Goal: Information Seeking & Learning: Get advice/opinions

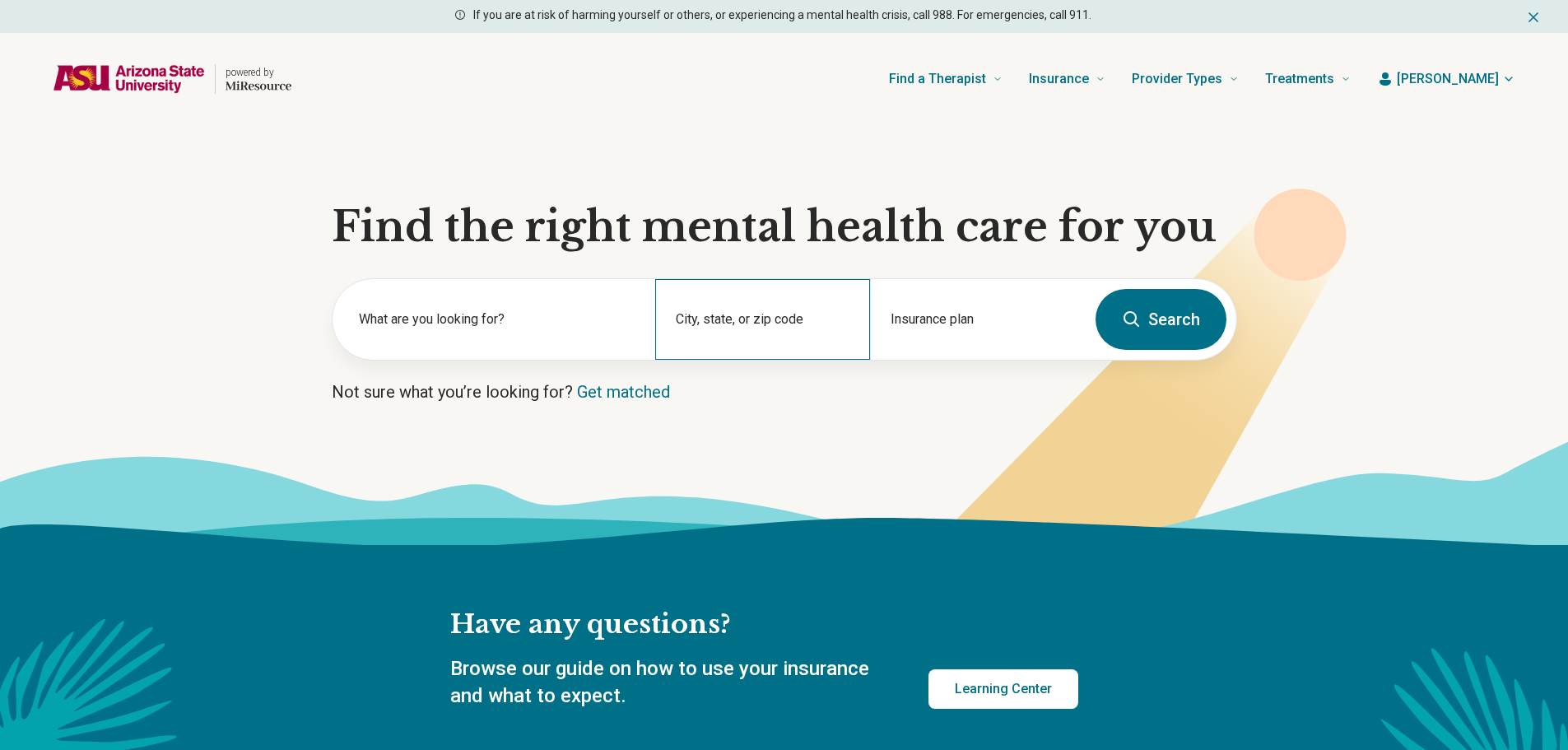
click at [726, 309] on div "City, state, or zip code" at bounding box center [762, 319] width 215 height 81
type input "*****"
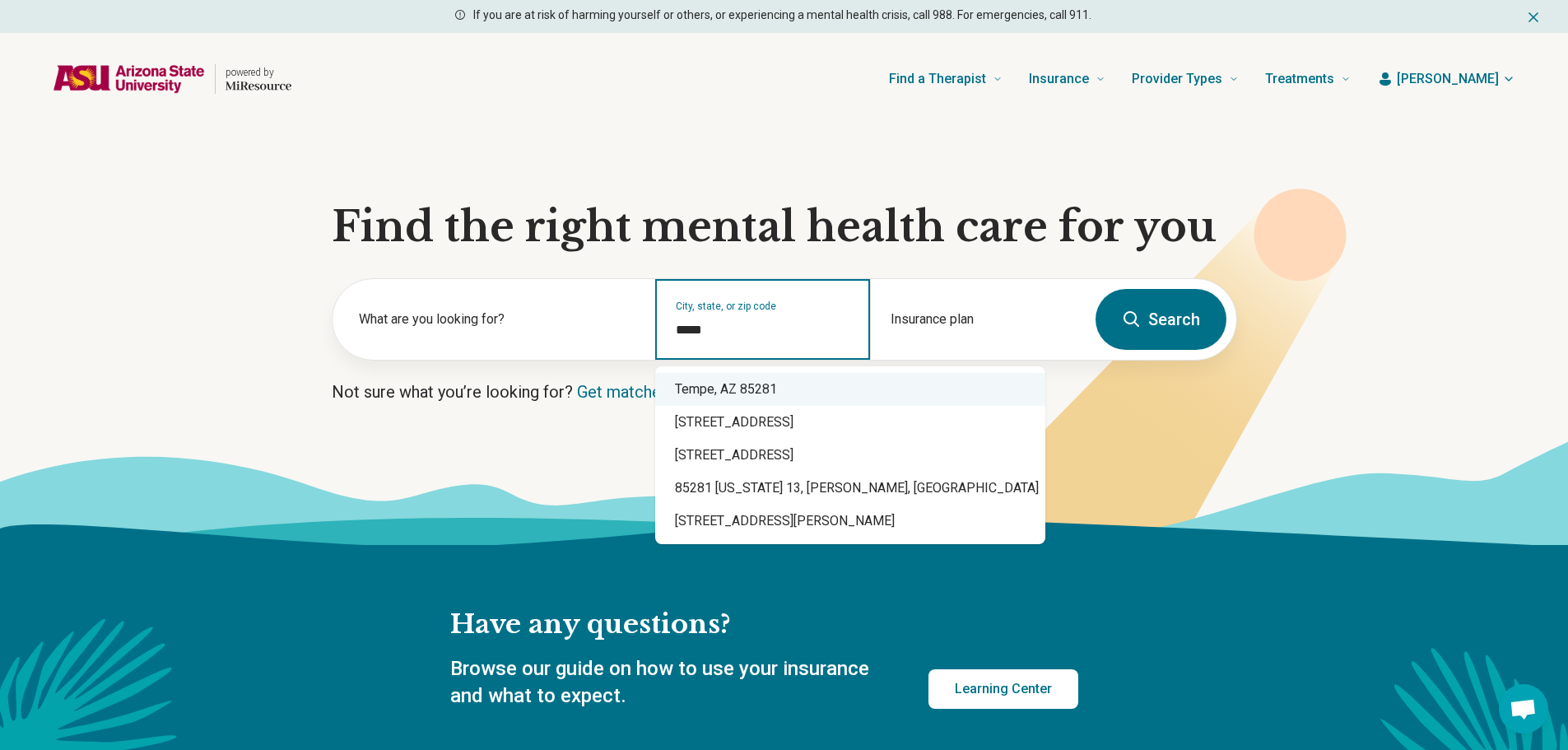
click at [767, 390] on div "Tempe, AZ 85281" at bounding box center [850, 389] width 390 height 33
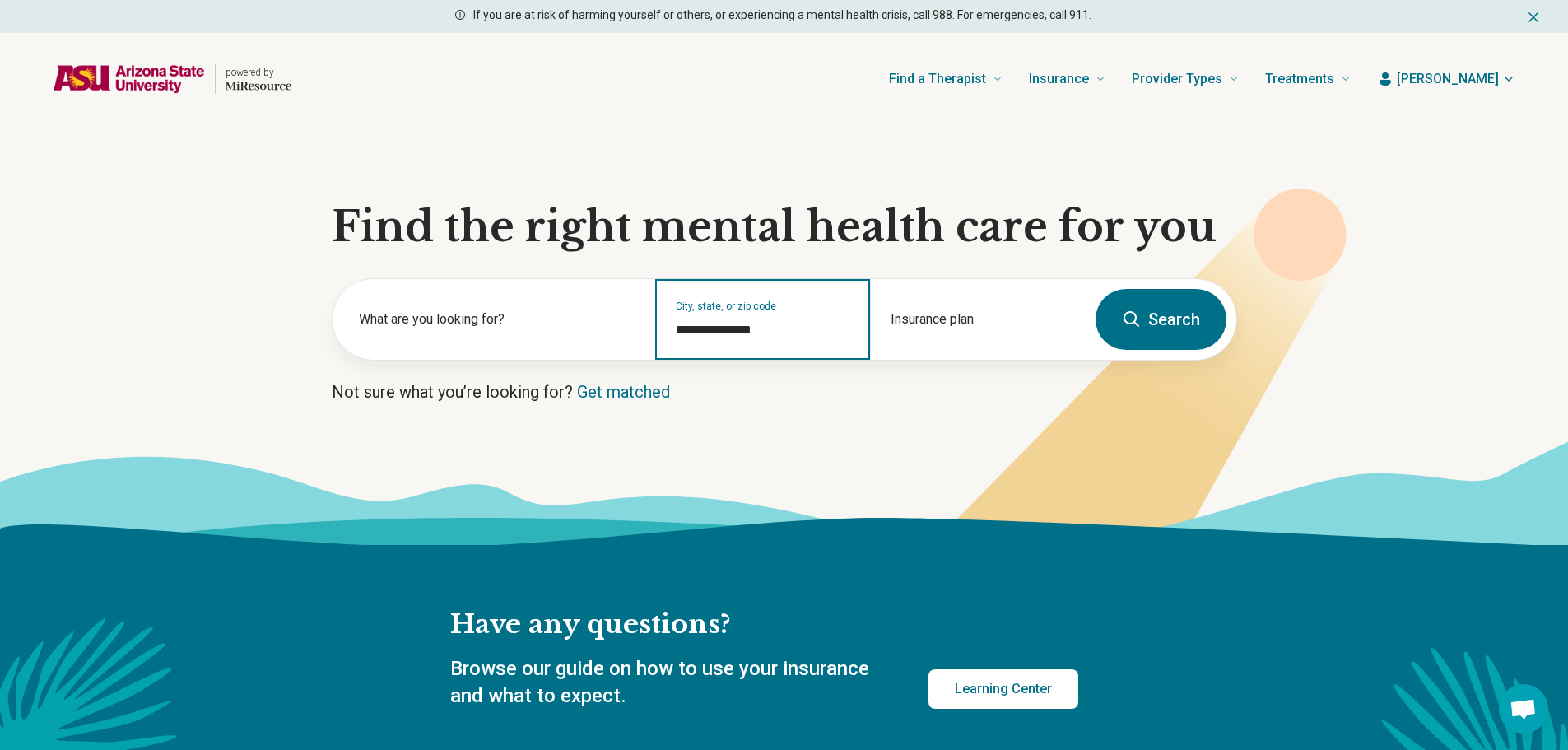
type input "**********"
click at [1212, 291] on form "**********" at bounding box center [784, 319] width 905 height 83
click at [1178, 317] on button "Search" at bounding box center [1161, 318] width 131 height 61
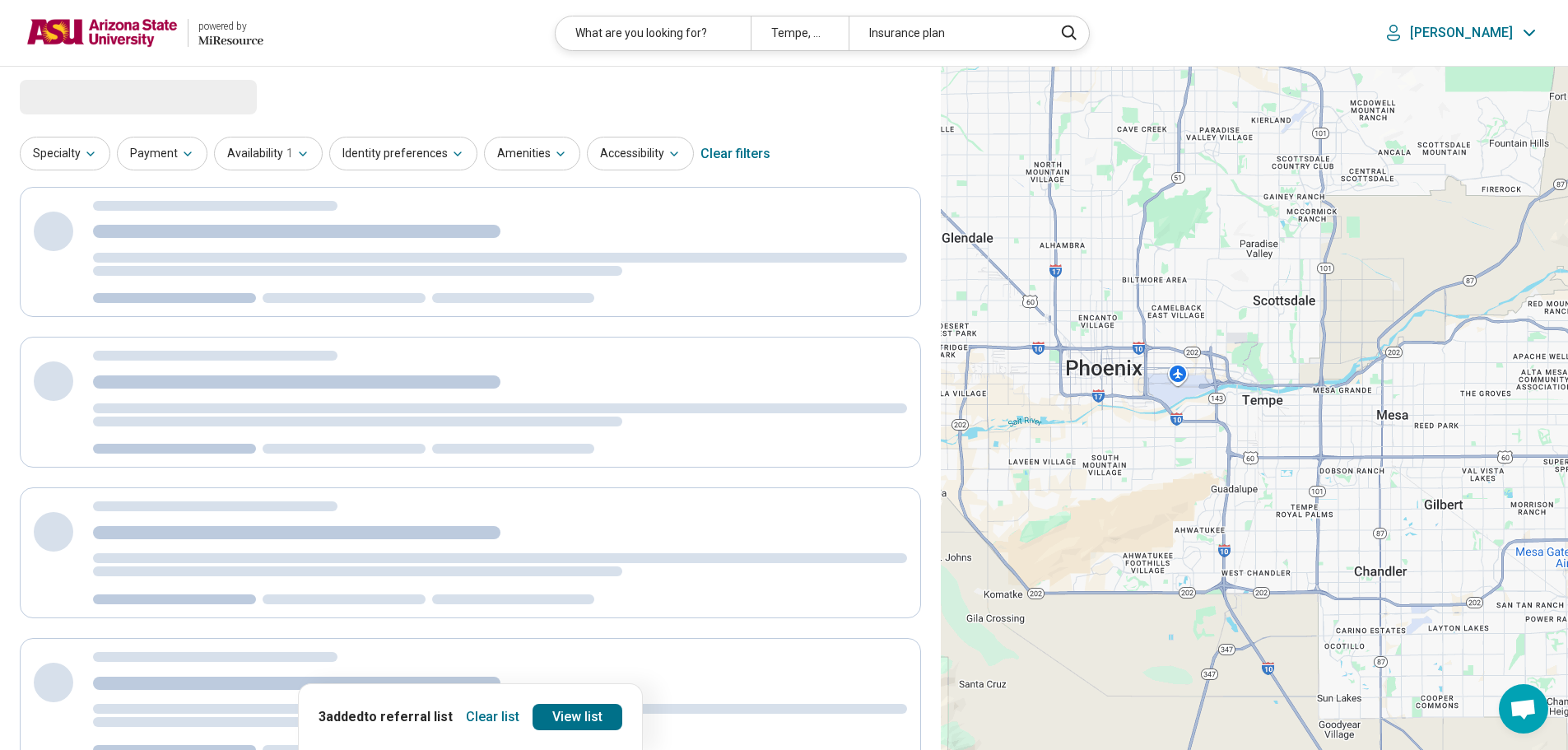
select select "***"
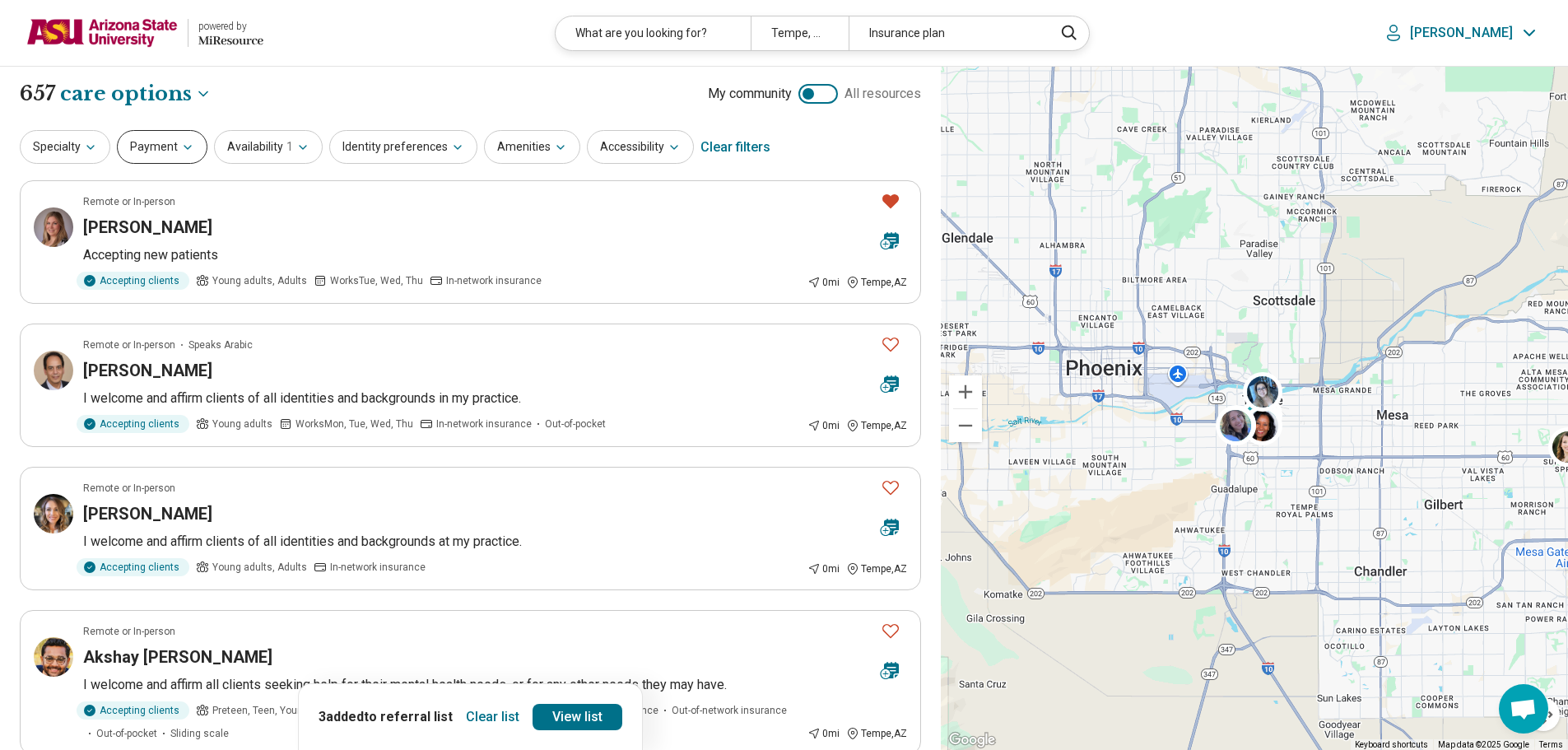
click at [162, 156] on button "Payment" at bounding box center [162, 147] width 91 height 33
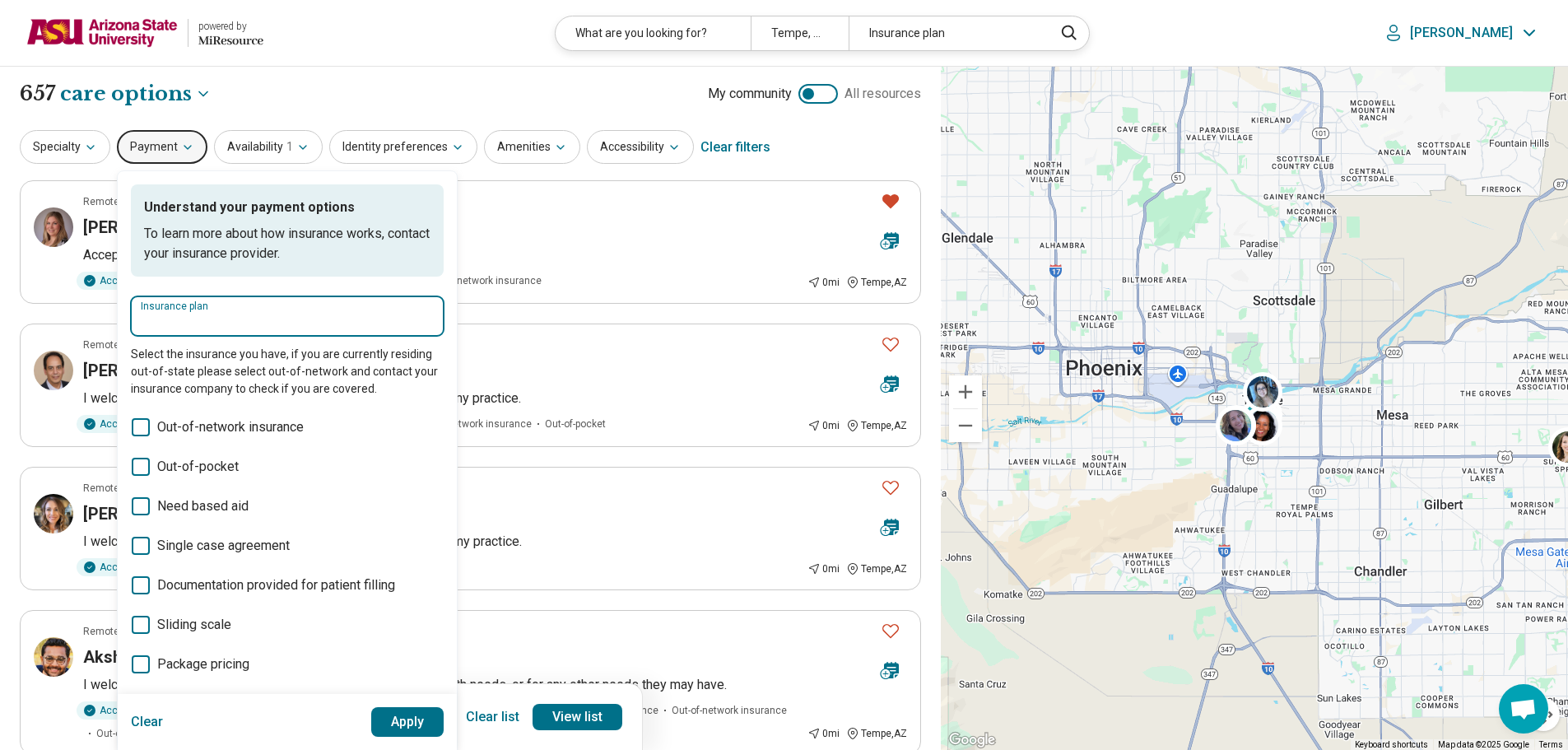
click at [233, 313] on input "Insurance plan" at bounding box center [287, 322] width 293 height 19
type input "*"
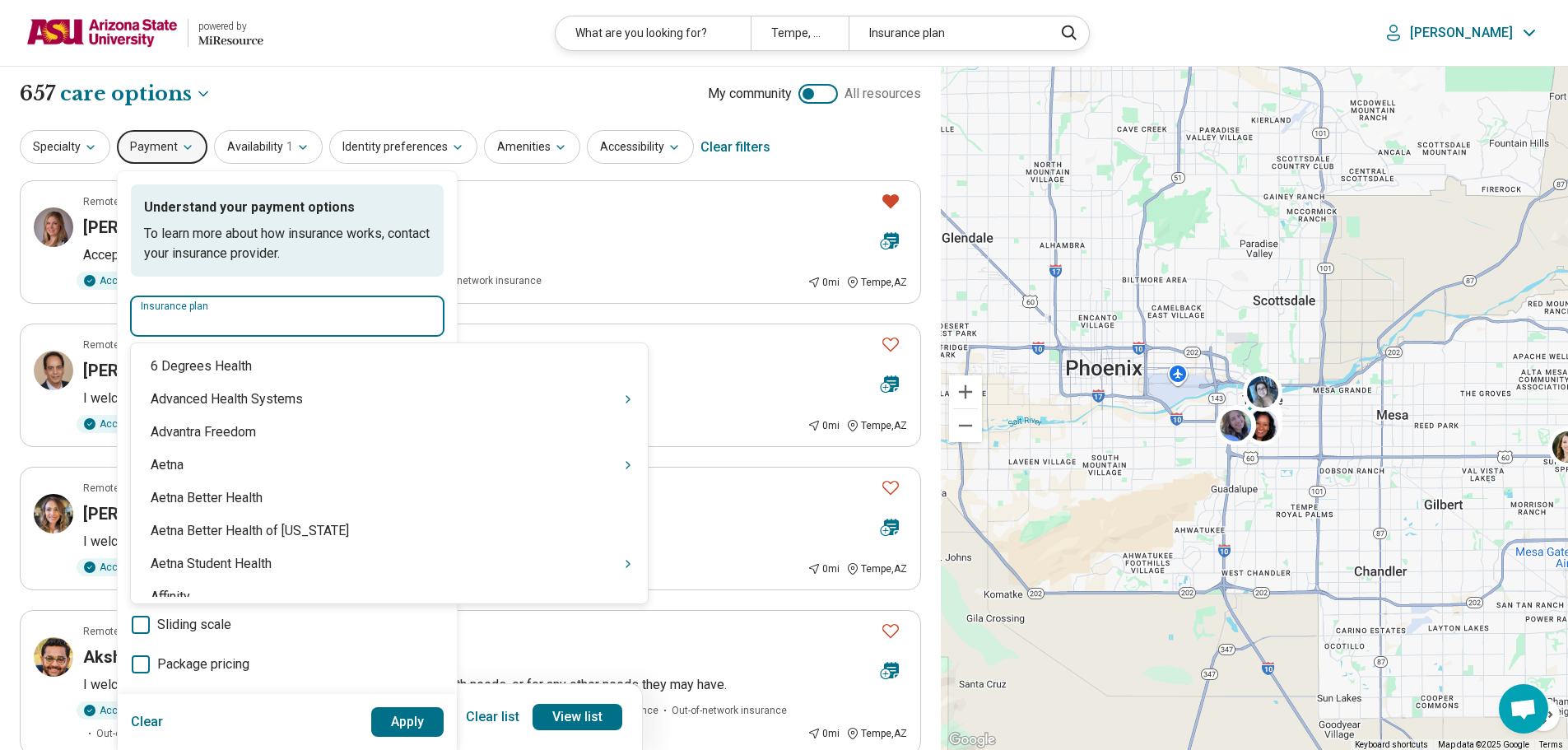
type input "*"
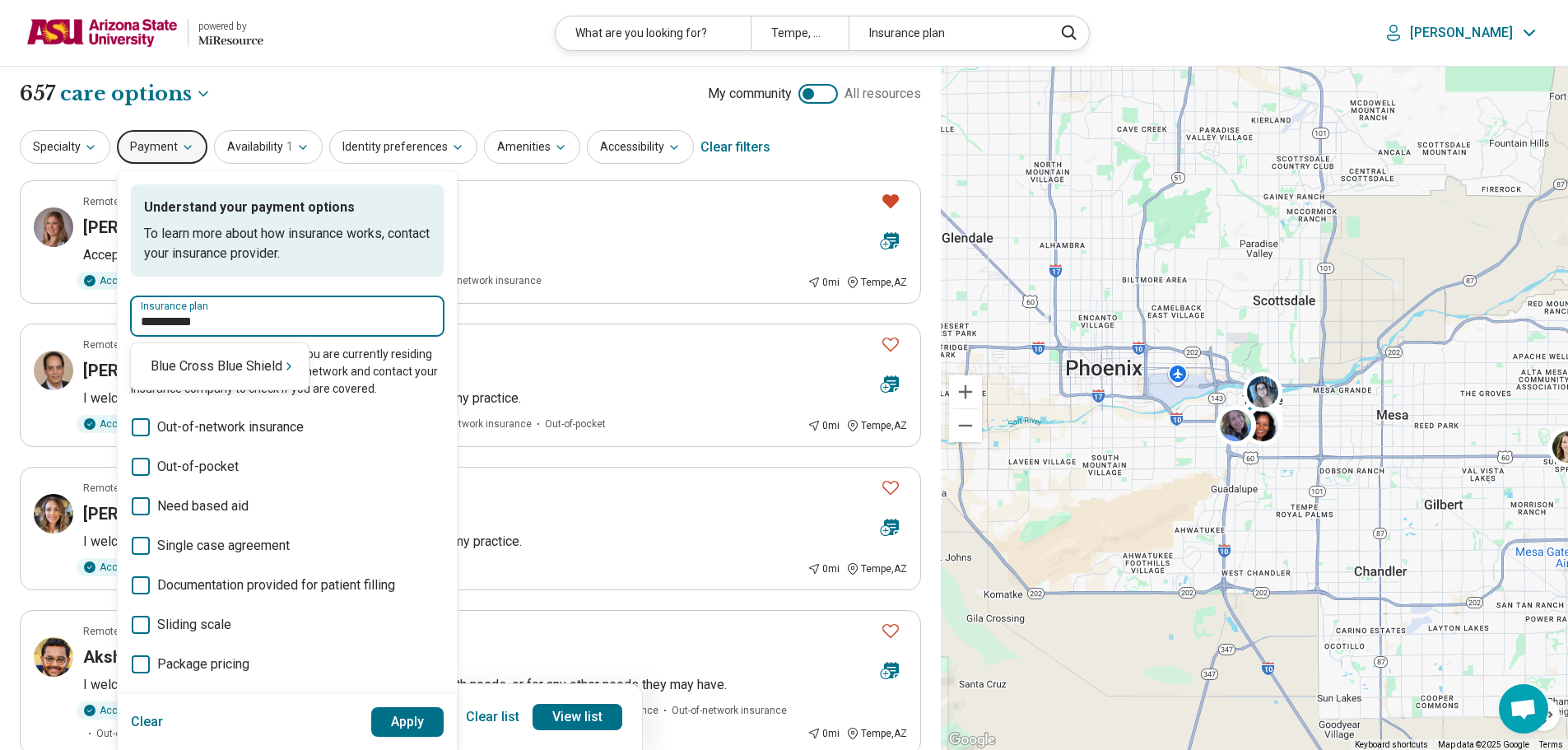
type input "**********"
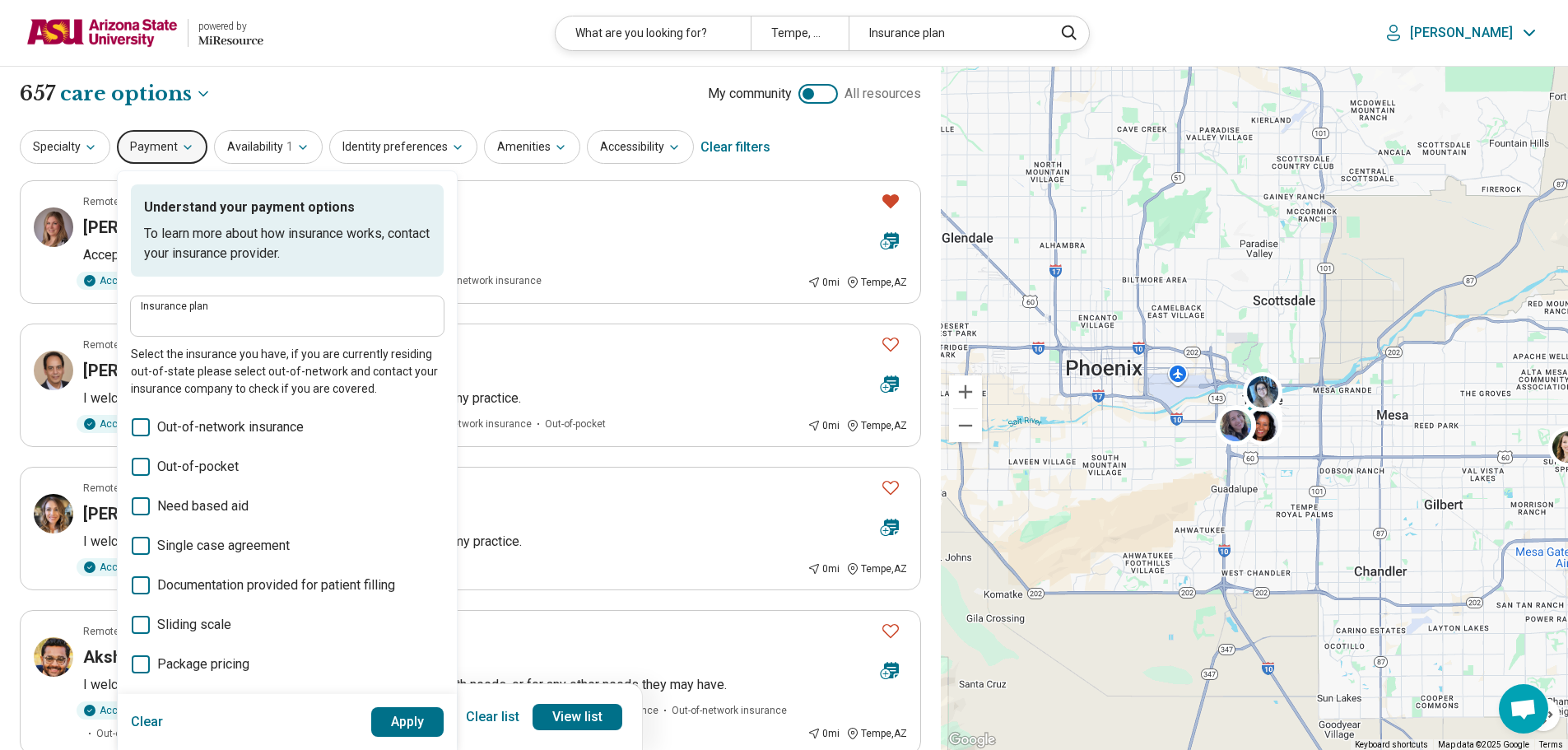
click at [208, 309] on label "Insurance plan" at bounding box center [287, 306] width 293 height 10
click at [208, 312] on input "Insurance plan" at bounding box center [287, 322] width 293 height 19
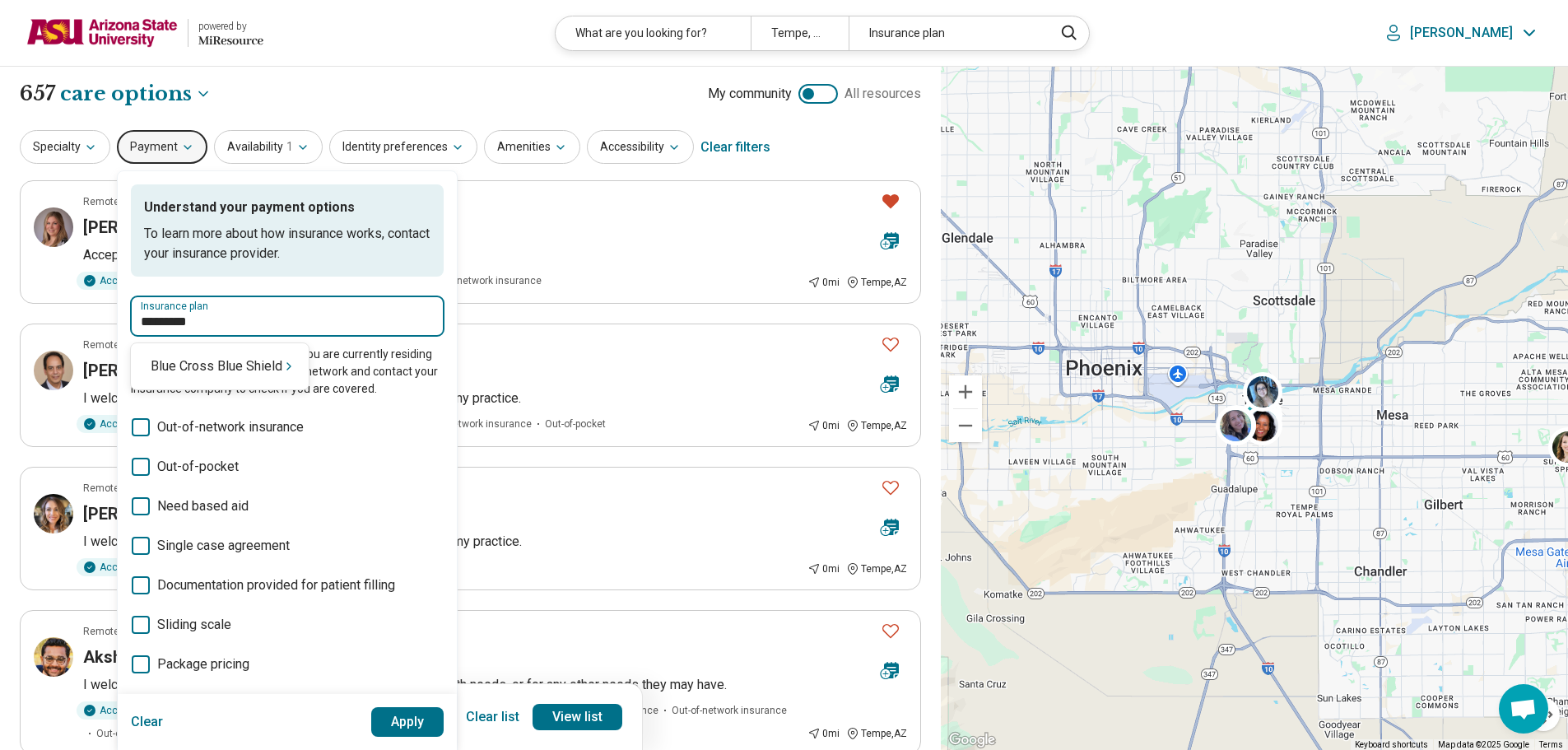
type input "**********"
click at [238, 373] on div "Blue Cross Blue Shield" at bounding box center [220, 366] width 178 height 33
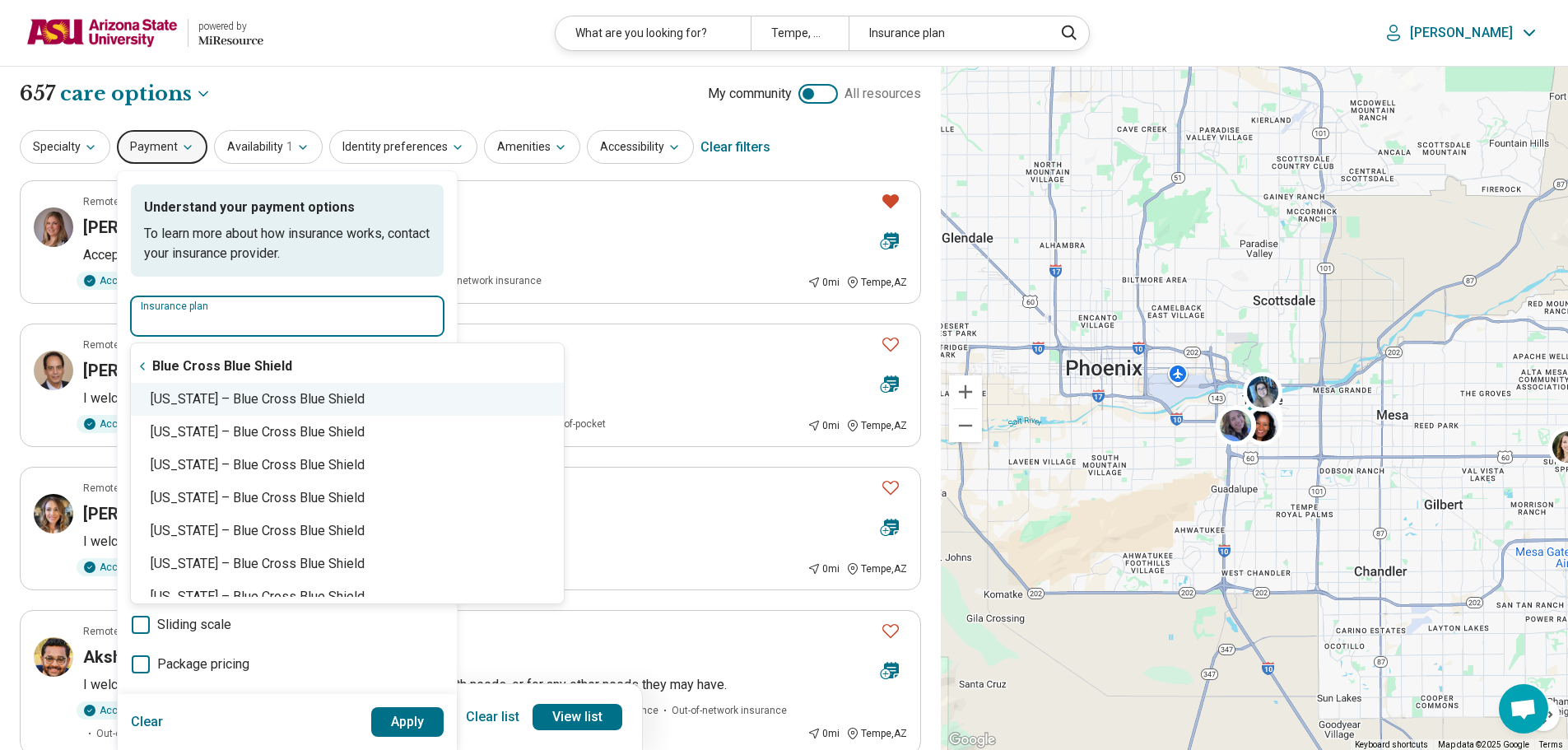
click at [245, 402] on div "Arizona – Blue Cross Blue Shield" at bounding box center [347, 398] width 433 height 33
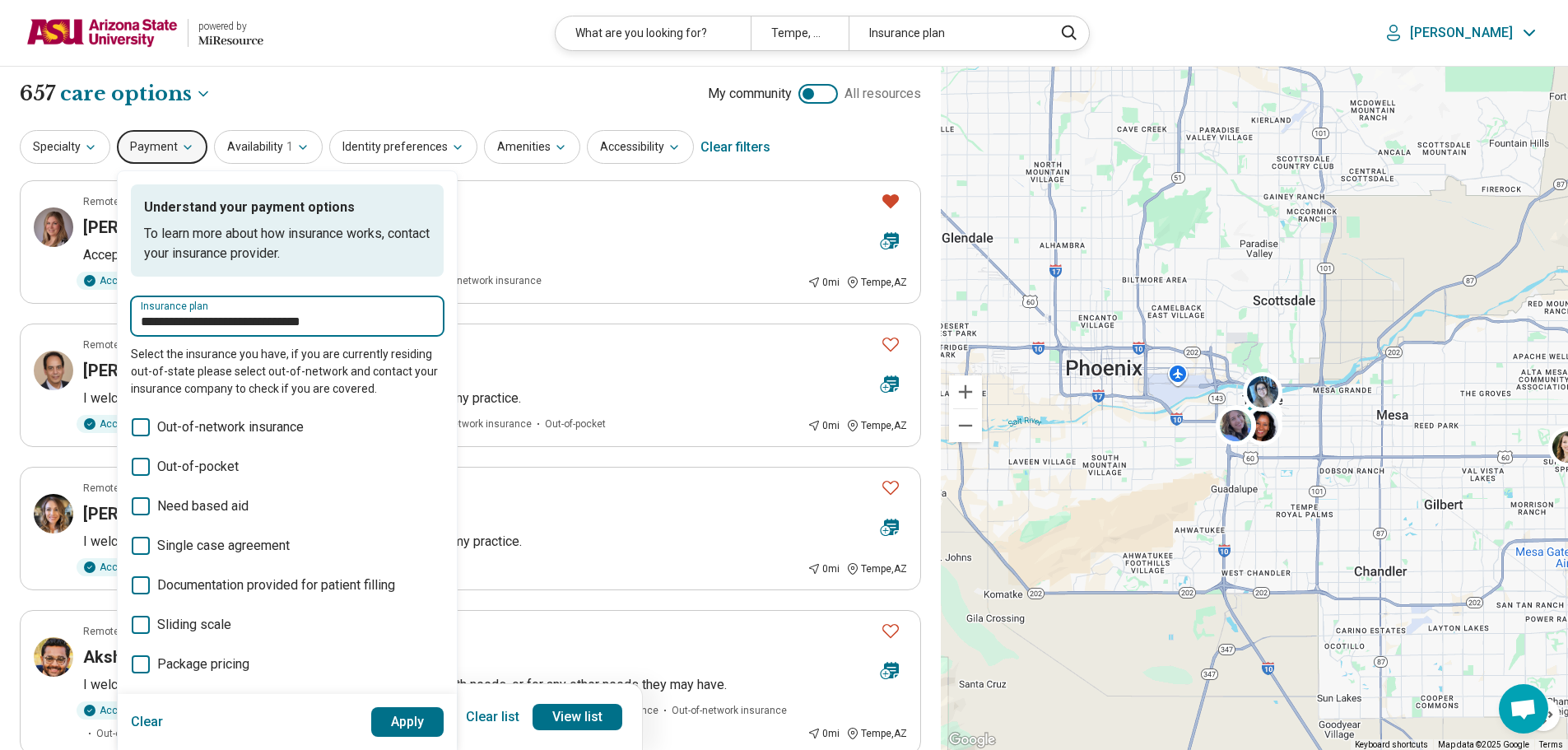
type input "**********"
click at [430, 725] on button "Apply" at bounding box center [407, 722] width 73 height 30
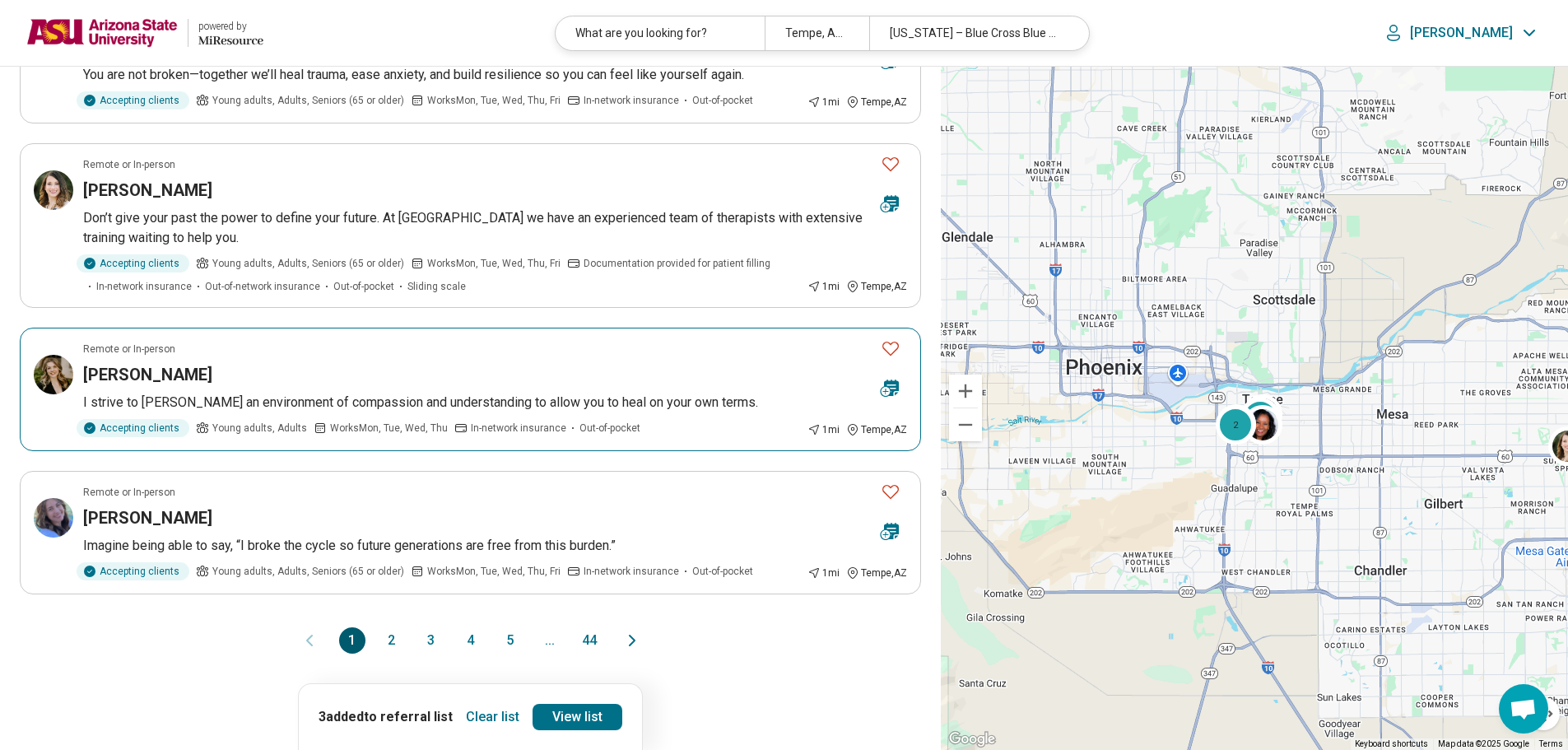
scroll to position [1152, 0]
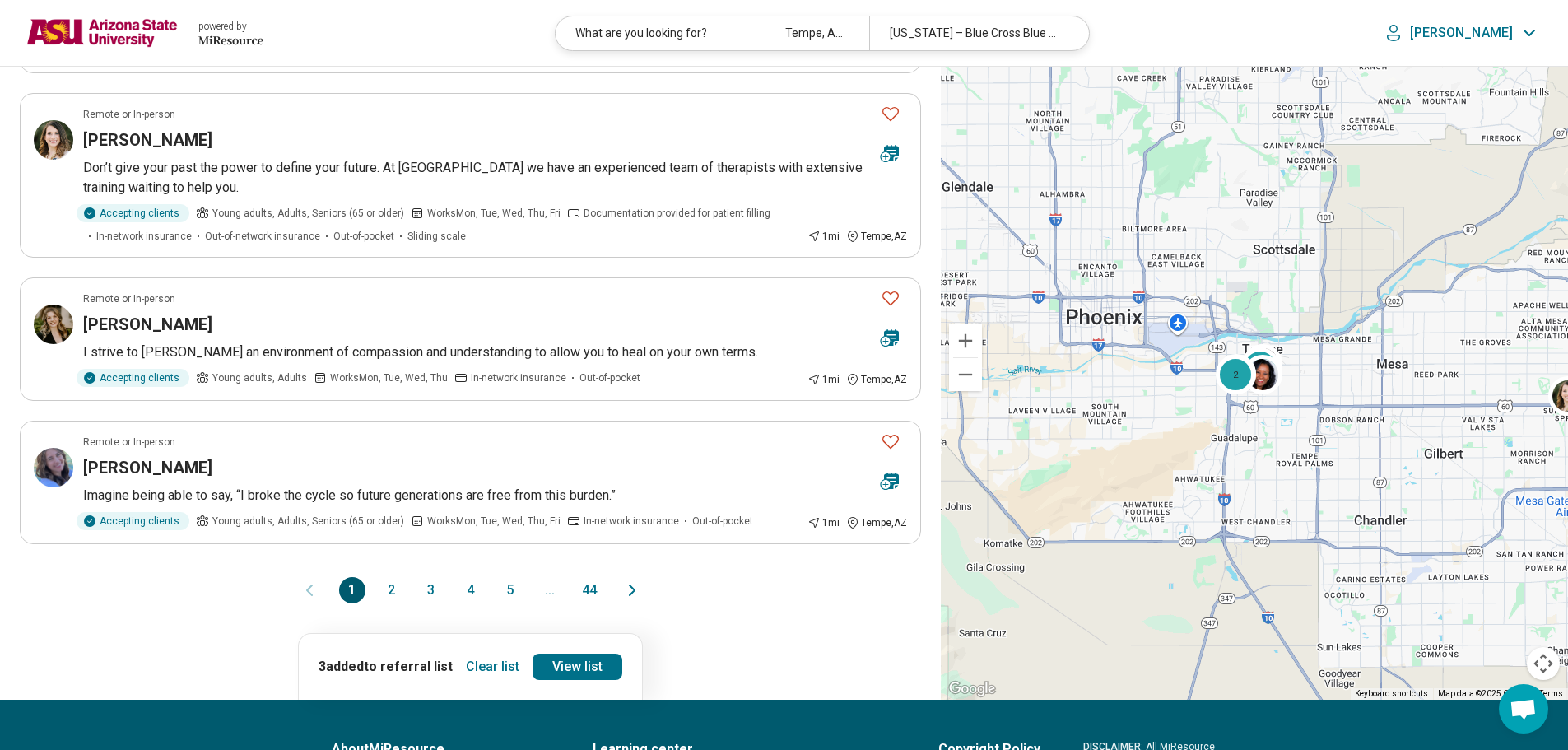
click at [390, 596] on button "2" at bounding box center [391, 590] width 26 height 26
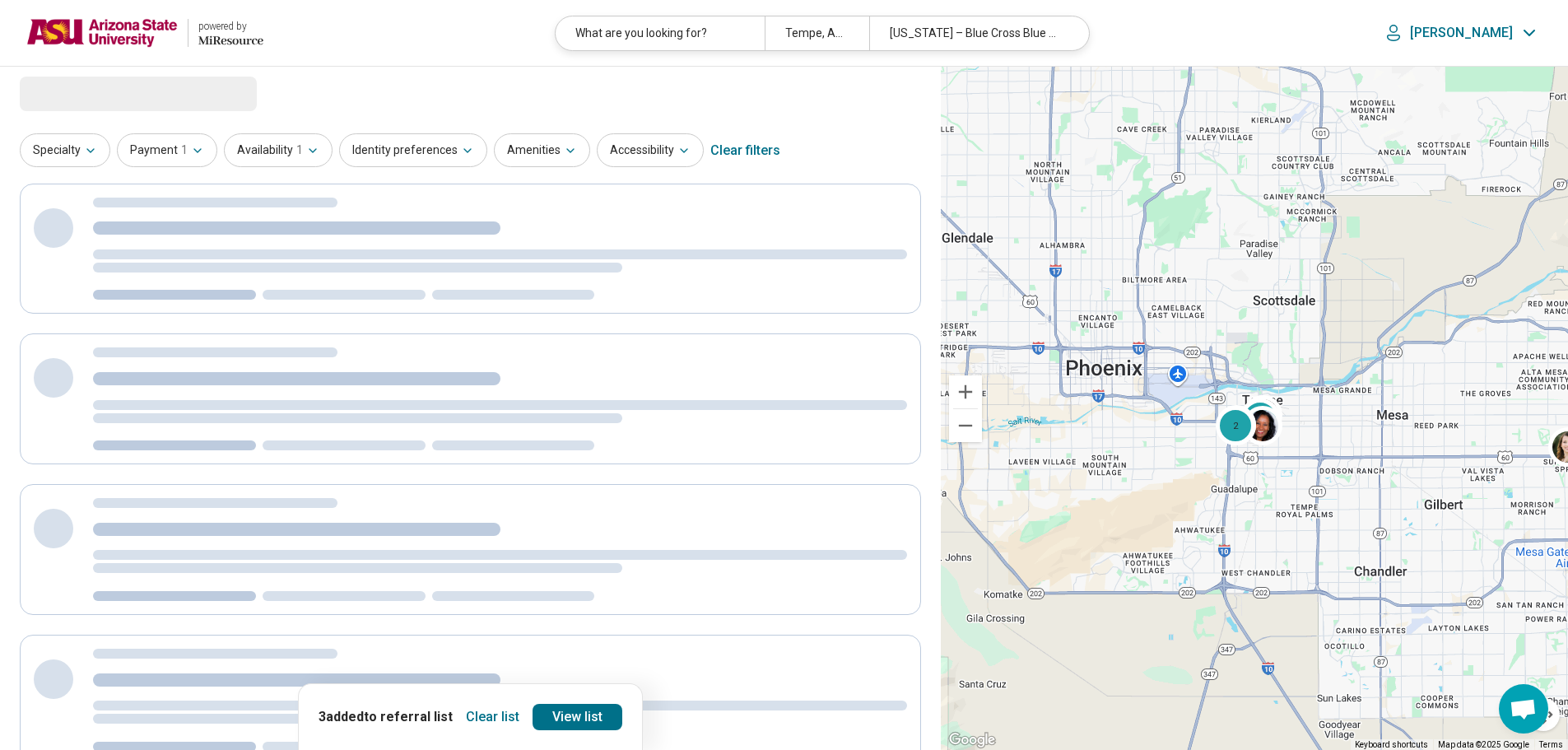
scroll to position [0, 0]
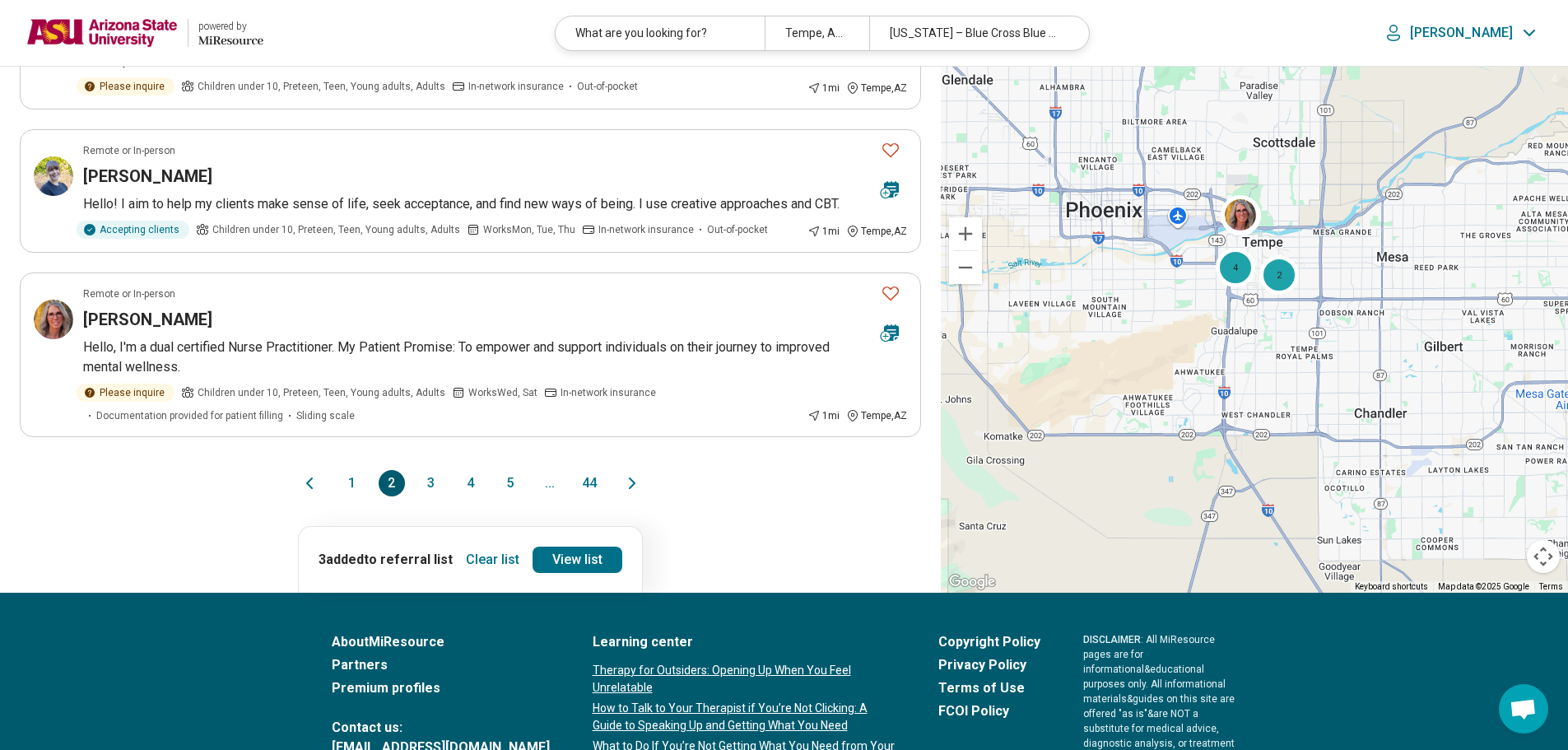
click at [442, 471] on button "3" at bounding box center [431, 483] width 26 height 26
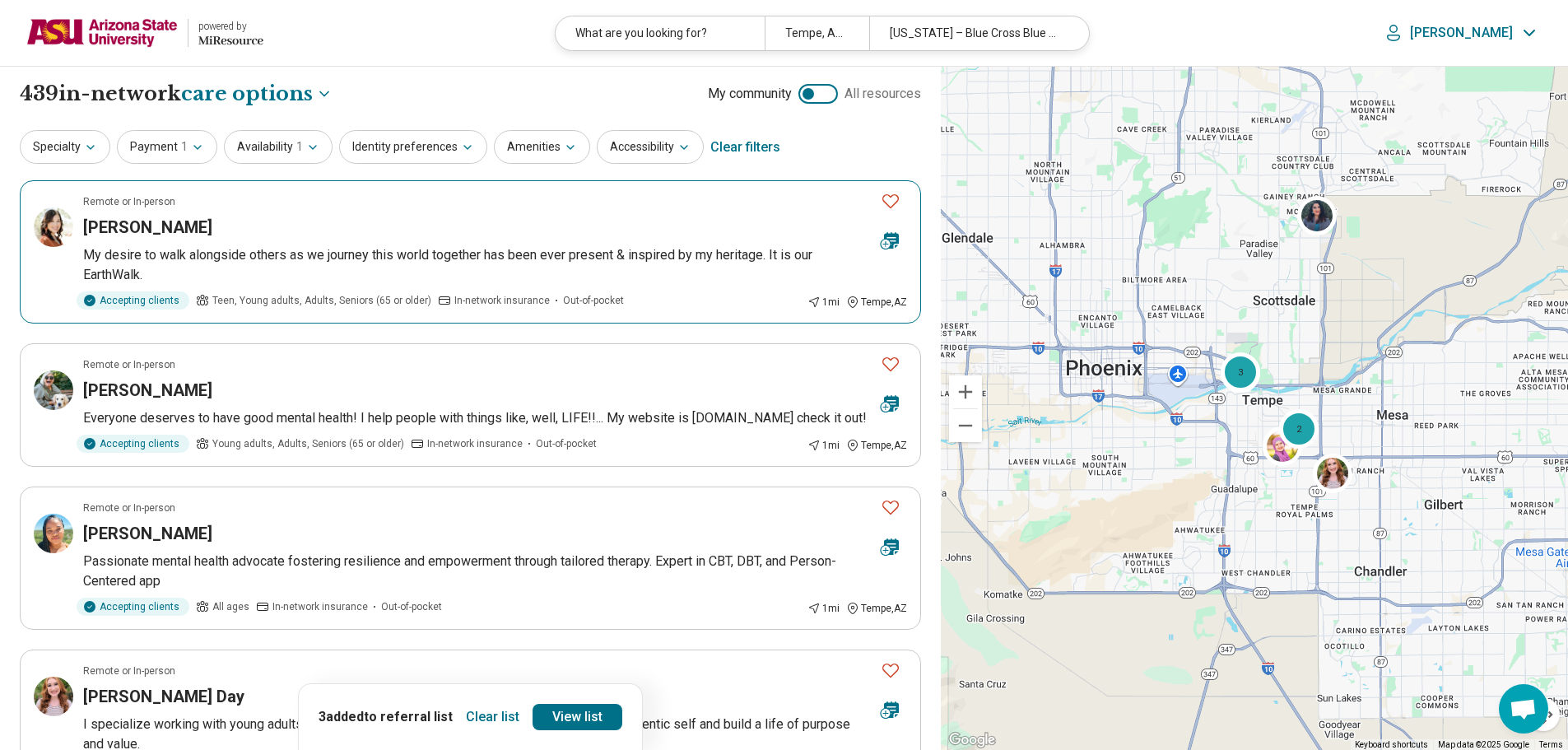
click at [234, 223] on div "Kyrie Conseen" at bounding box center [476, 227] width 784 height 23
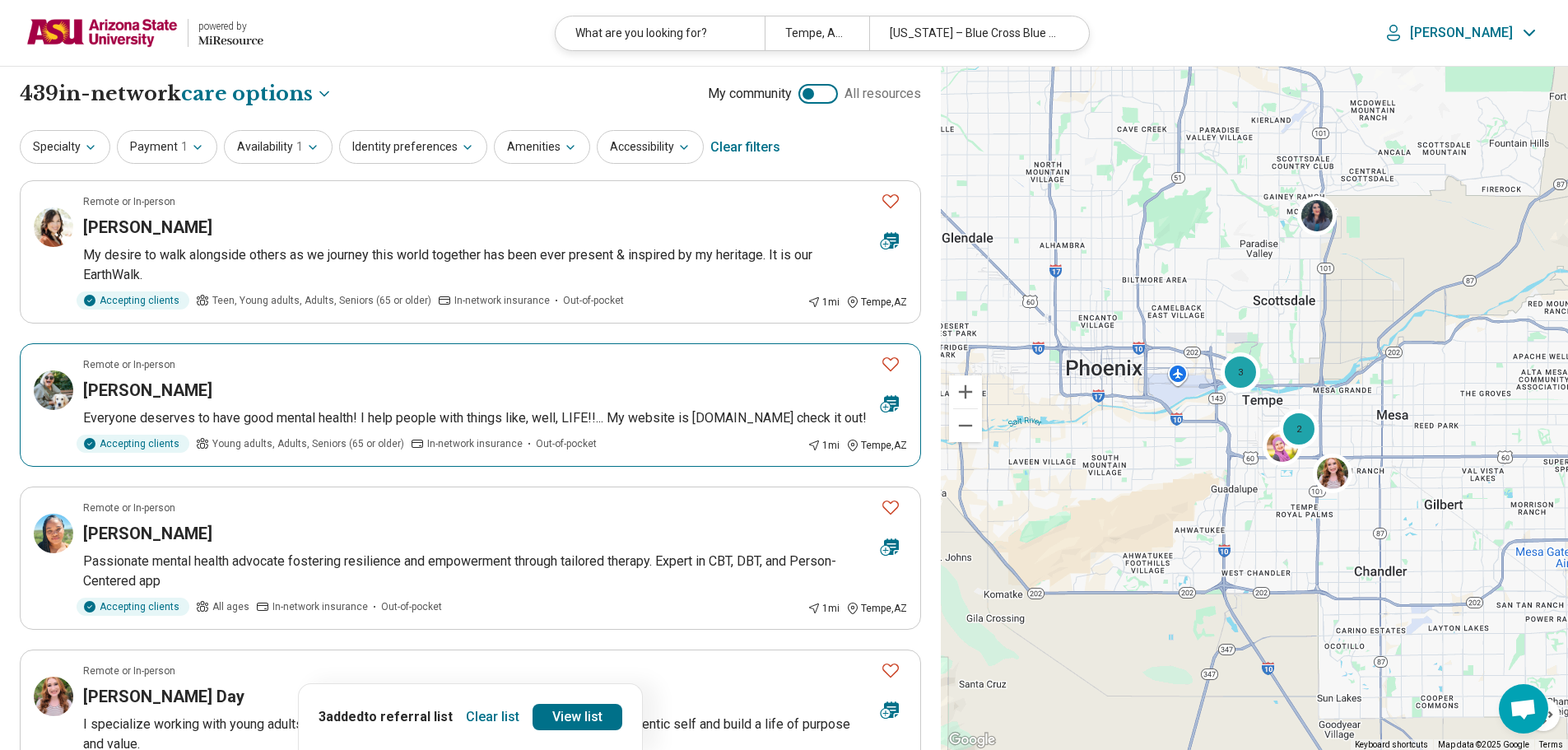
click at [281, 408] on p "Everyone deserves to have good mental health! I help people with things like, w…" at bounding box center [495, 418] width 824 height 19
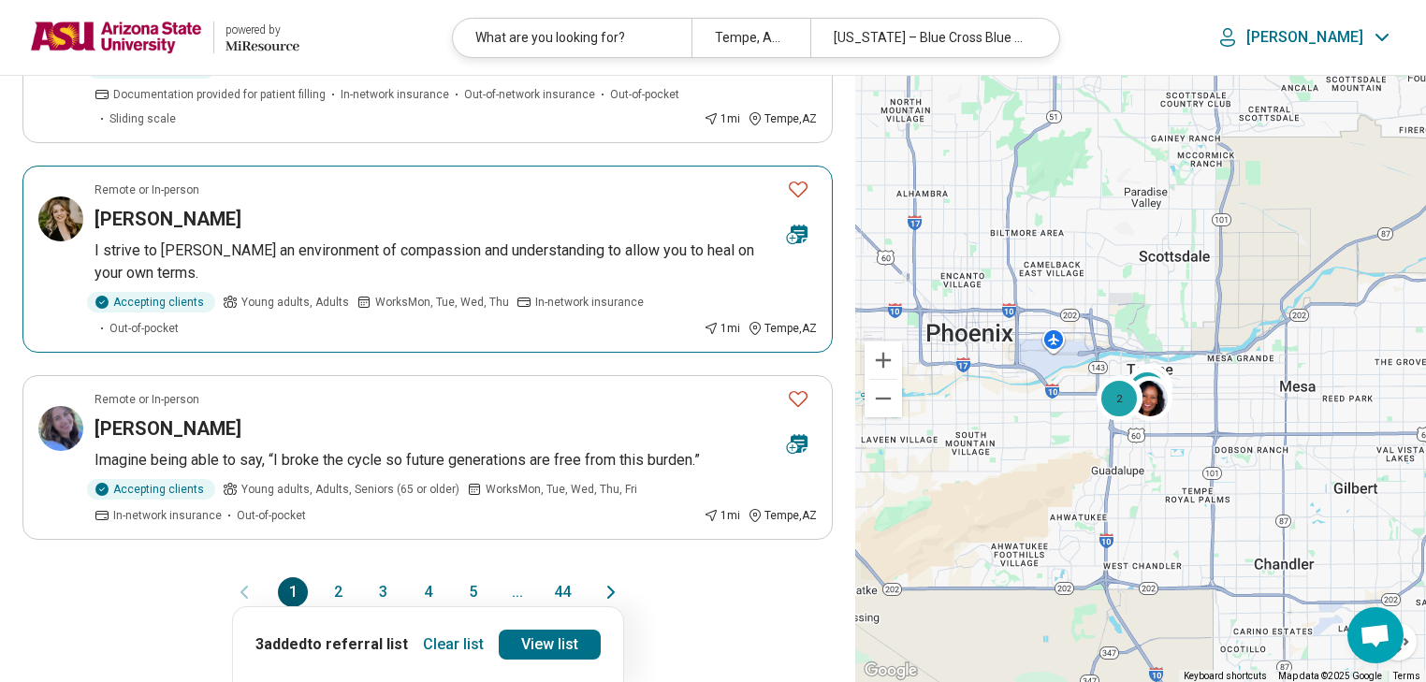
scroll to position [1647, 0]
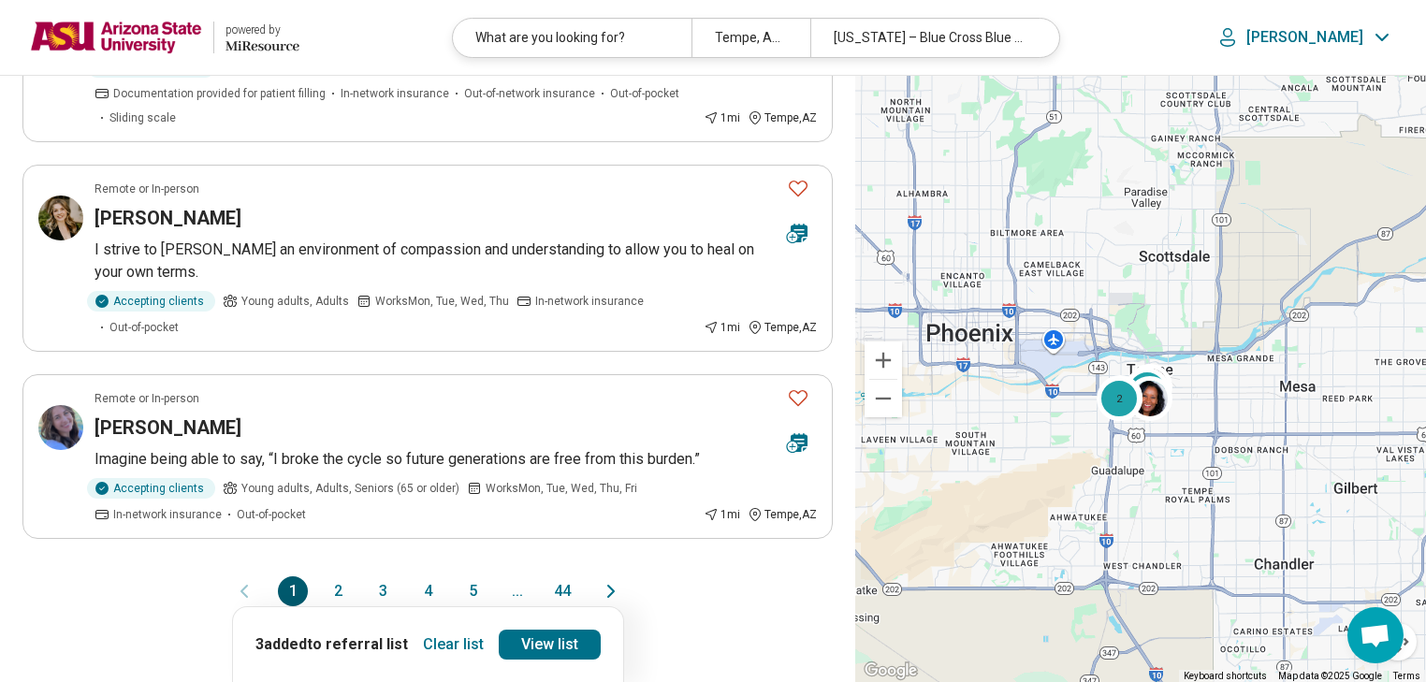
click at [386, 578] on button "3" at bounding box center [383, 591] width 30 height 30
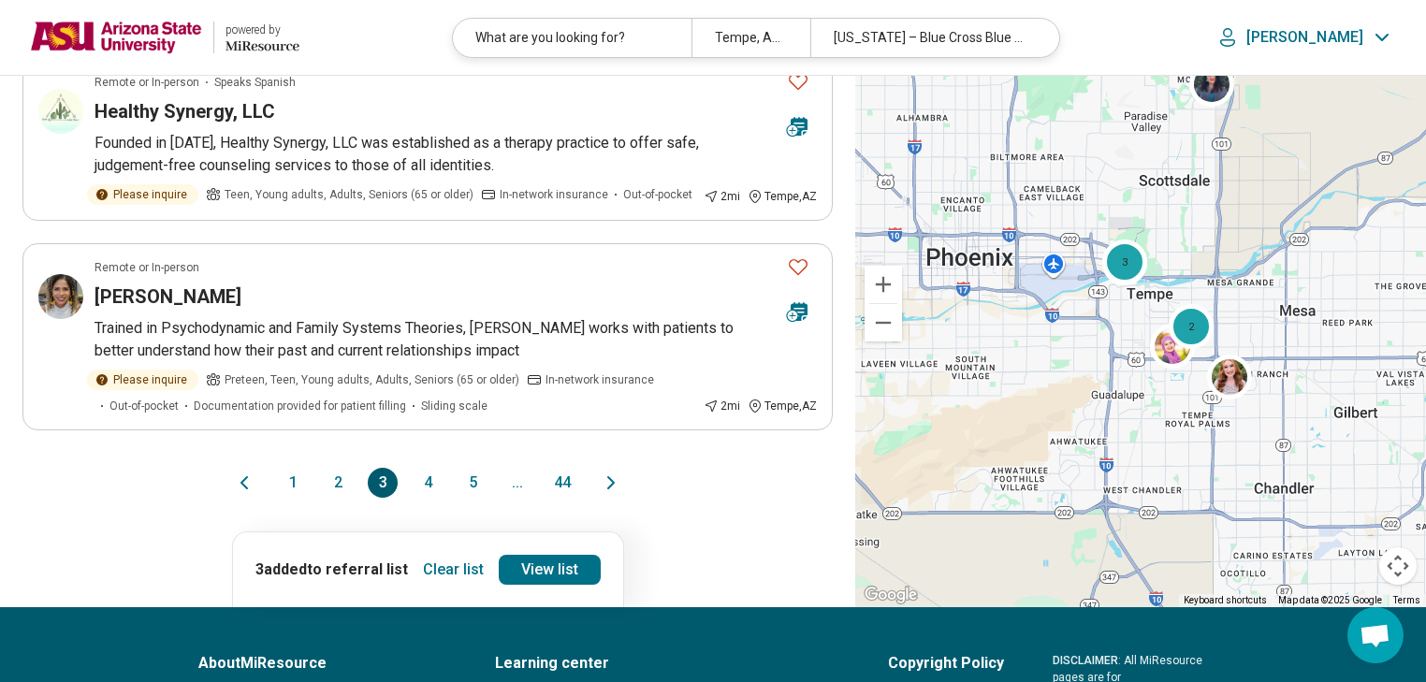
click at [423, 468] on button "4" at bounding box center [428, 483] width 30 height 30
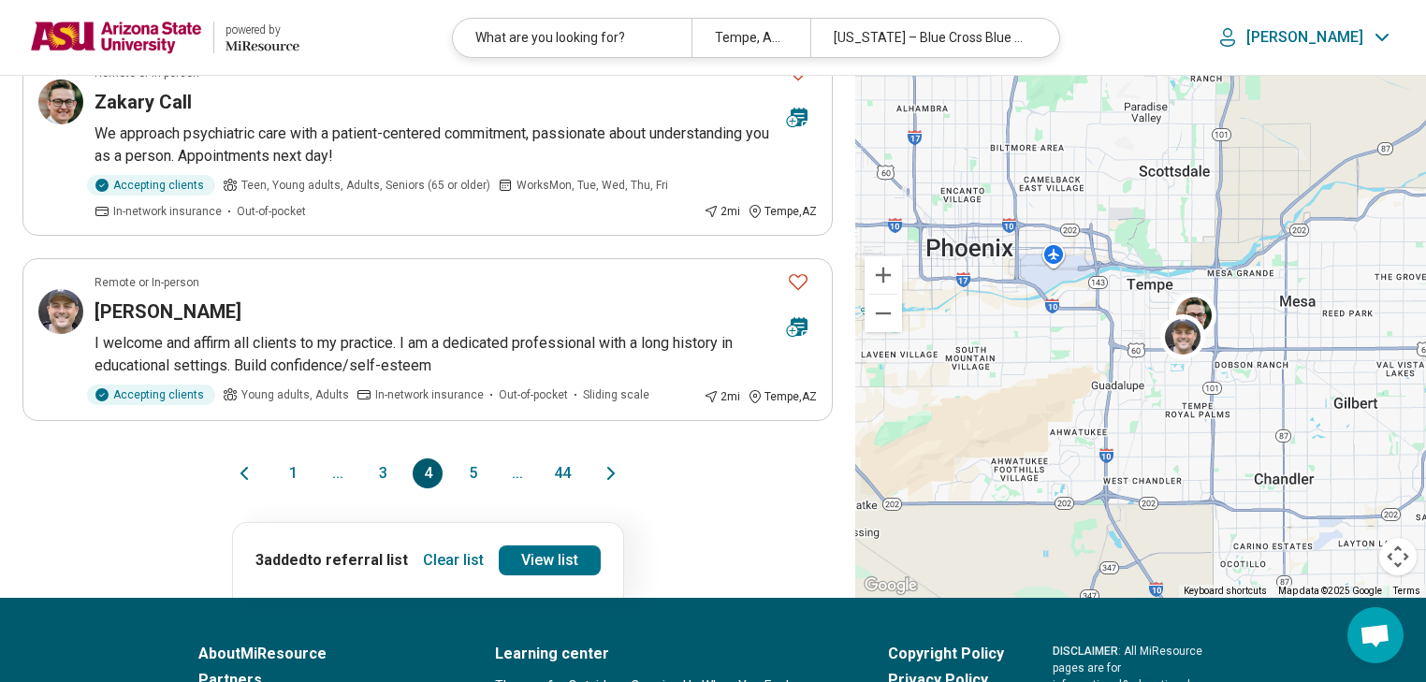
scroll to position [0, 0]
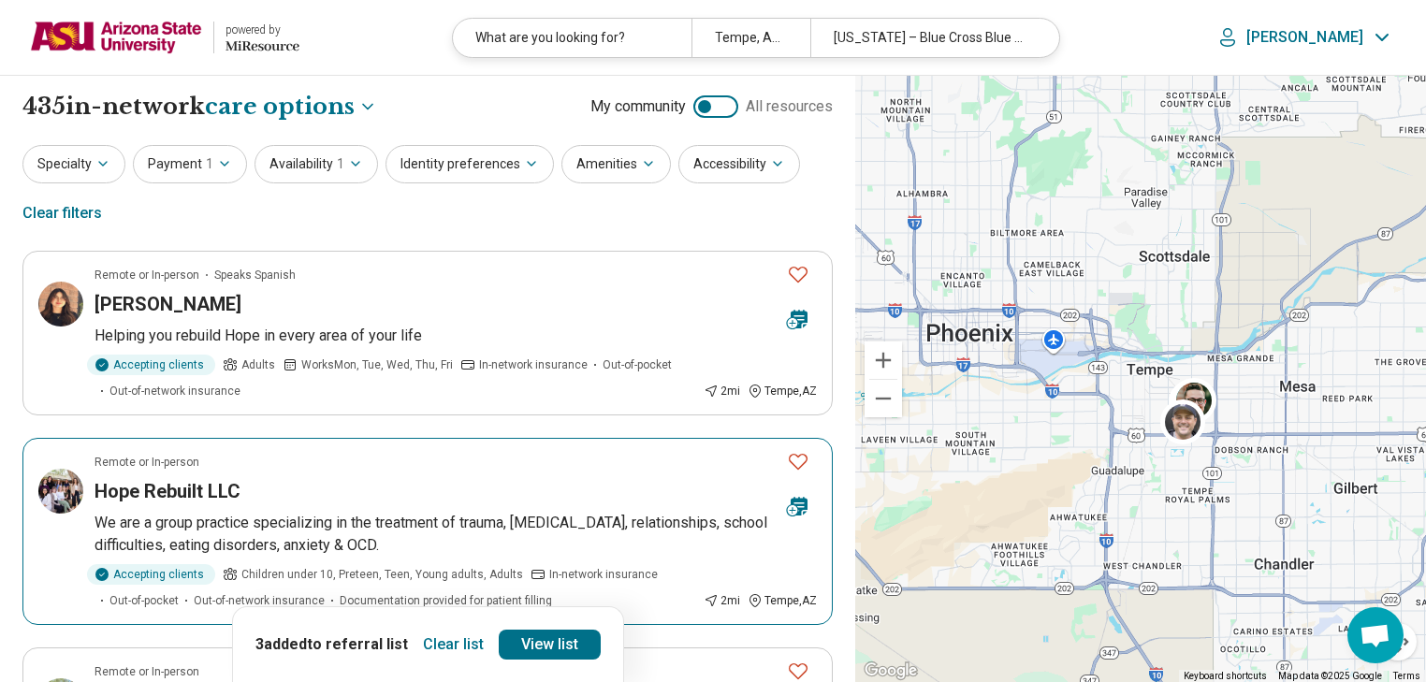
click at [303, 484] on div "Hope Rebuilt LLC" at bounding box center [434, 491] width 678 height 26
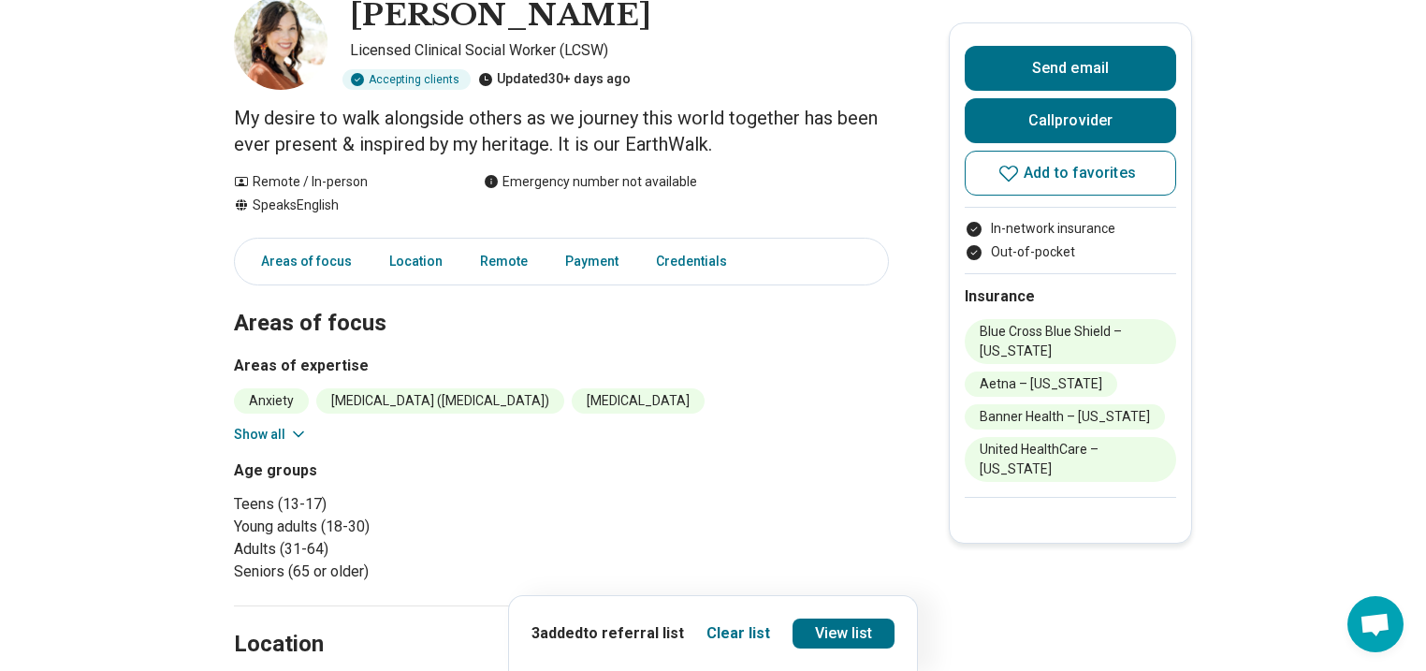
scroll to position [150, 0]
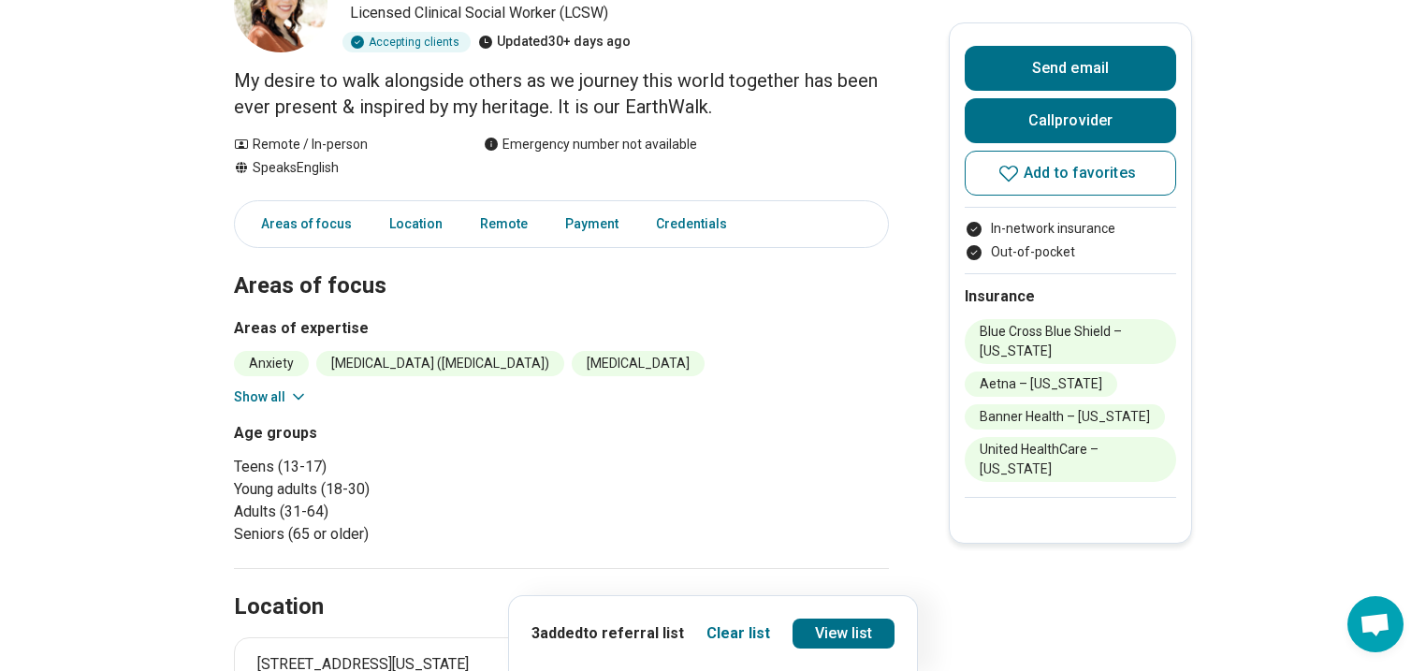
click at [296, 395] on icon at bounding box center [298, 396] width 19 height 19
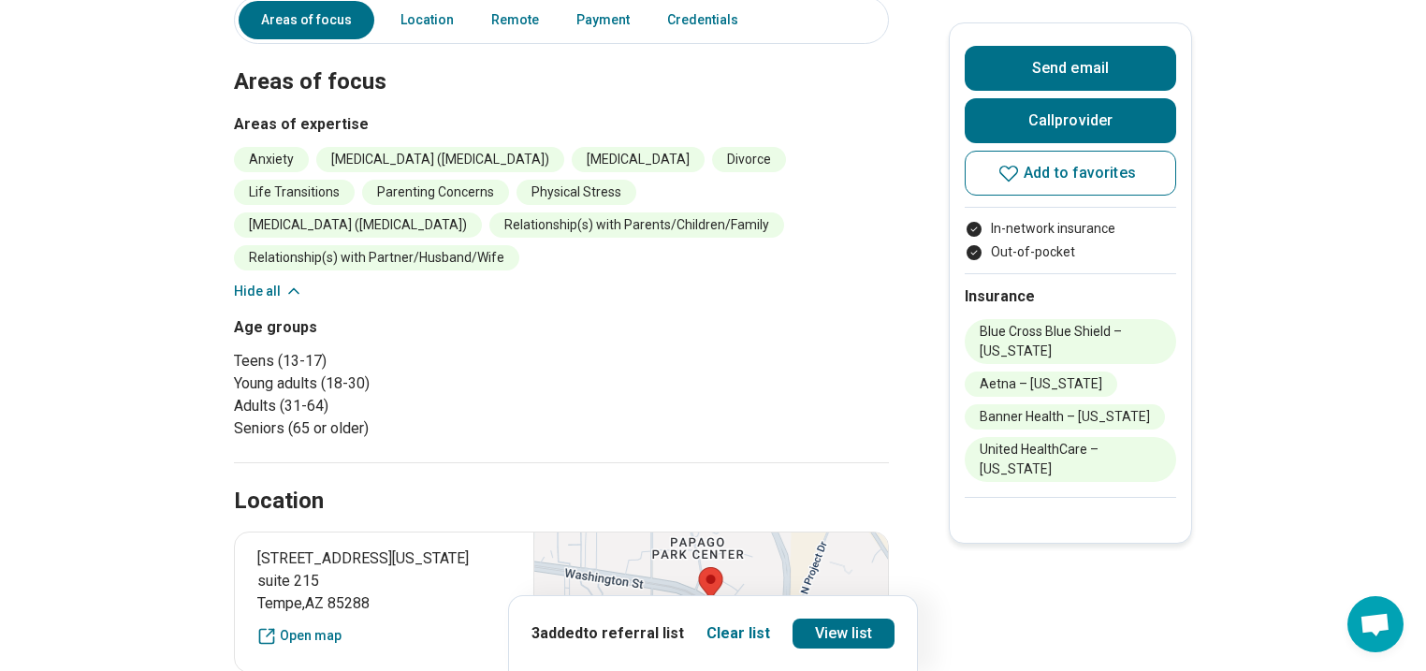
scroll to position [374, 0]
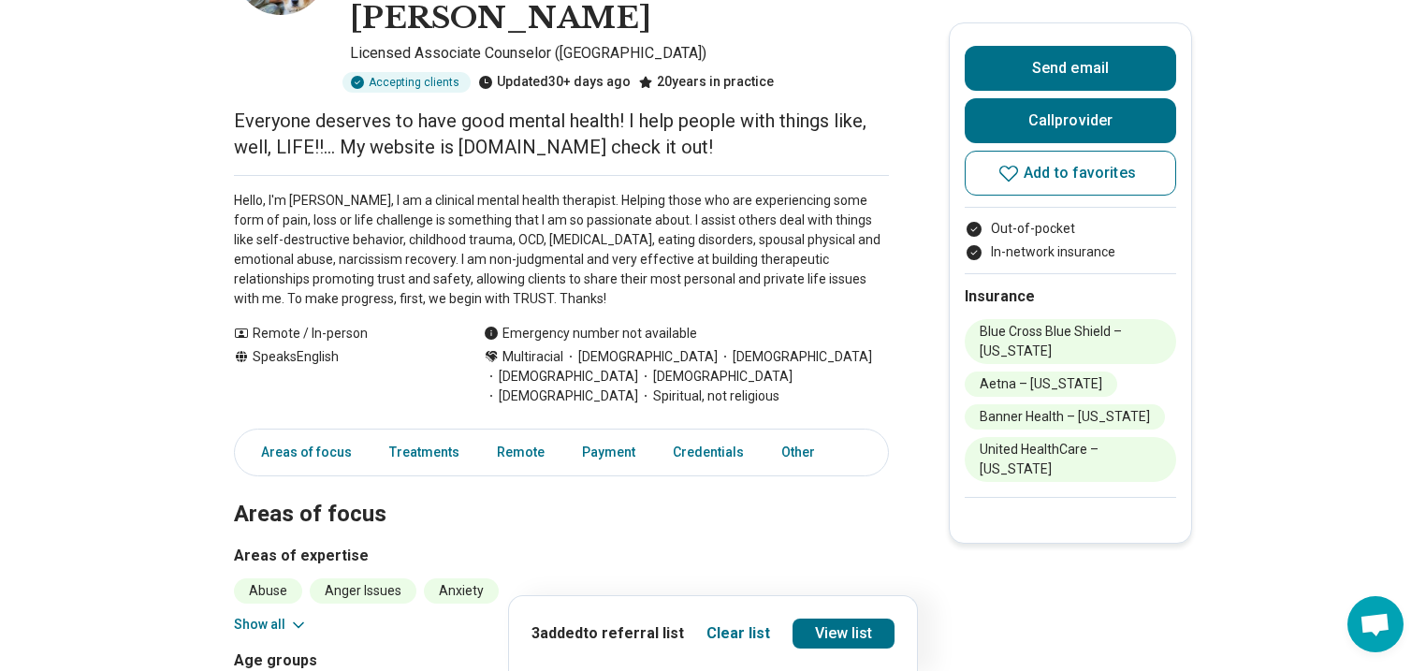
scroll to position [225, 0]
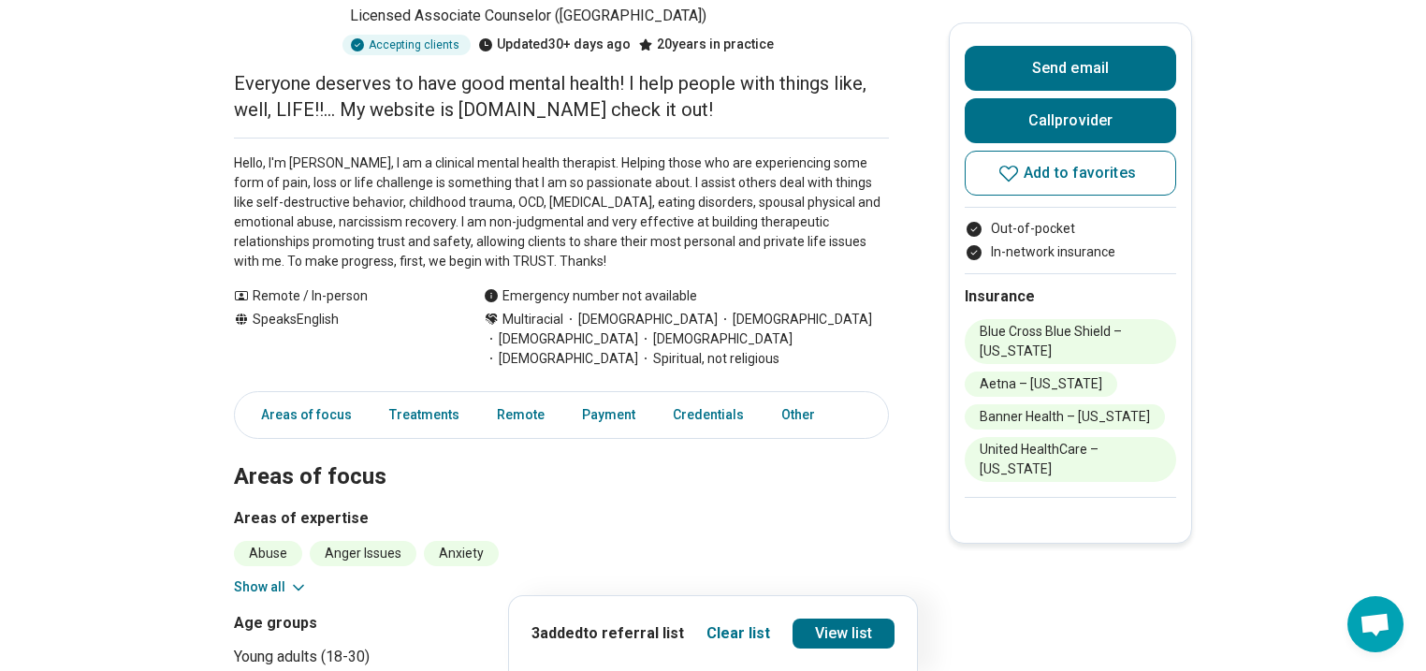
click at [270, 577] on button "Show all" at bounding box center [271, 587] width 74 height 20
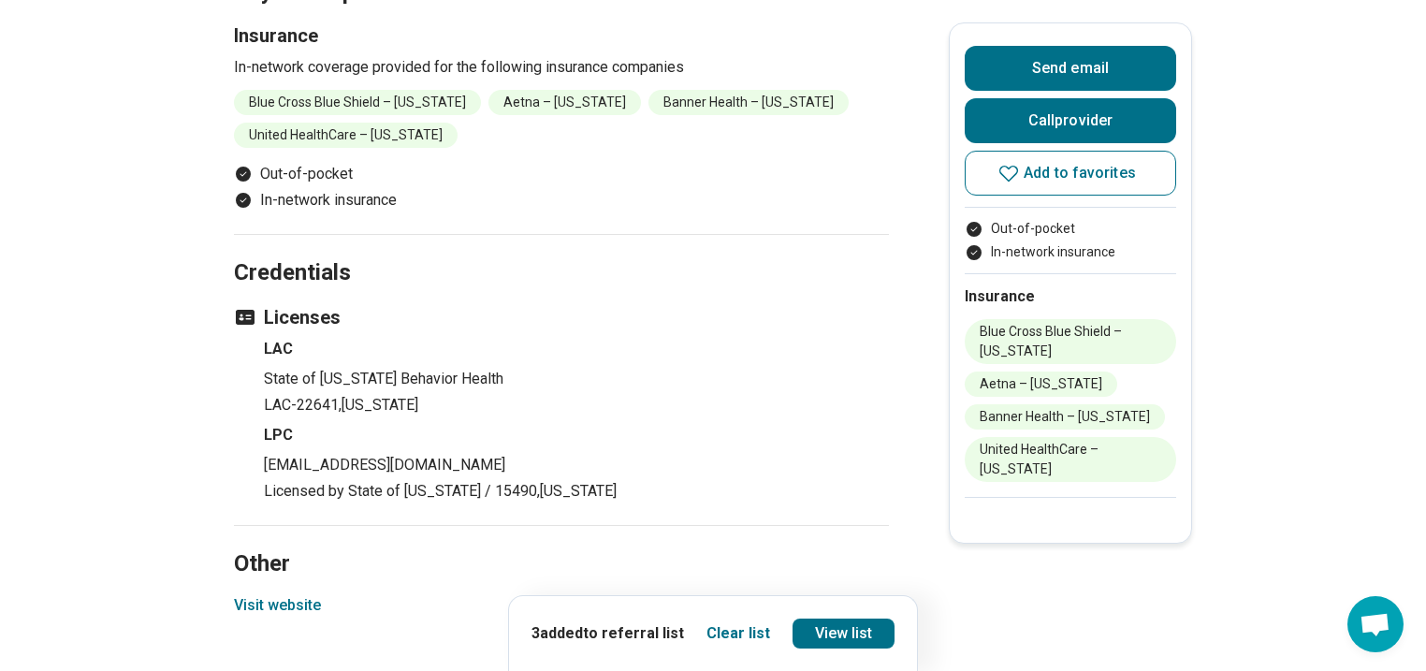
scroll to position [1497, 0]
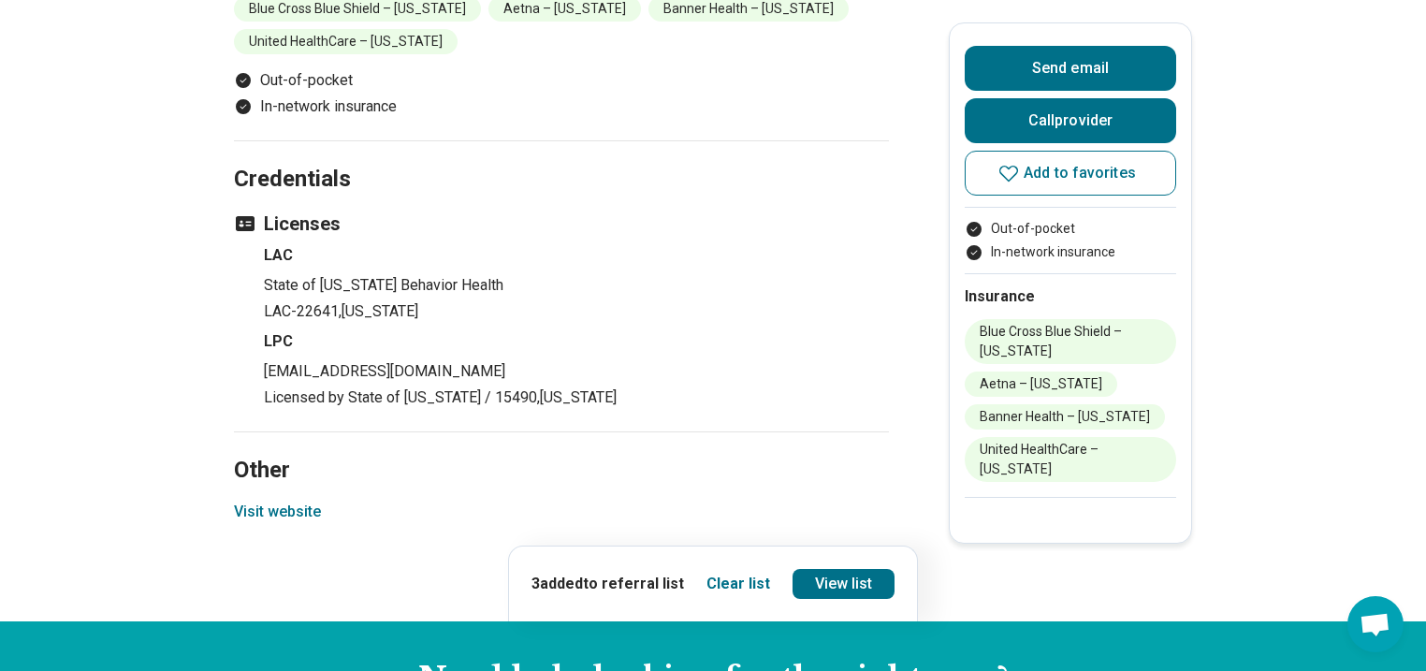
click at [299, 501] on button "Visit website" at bounding box center [277, 512] width 87 height 22
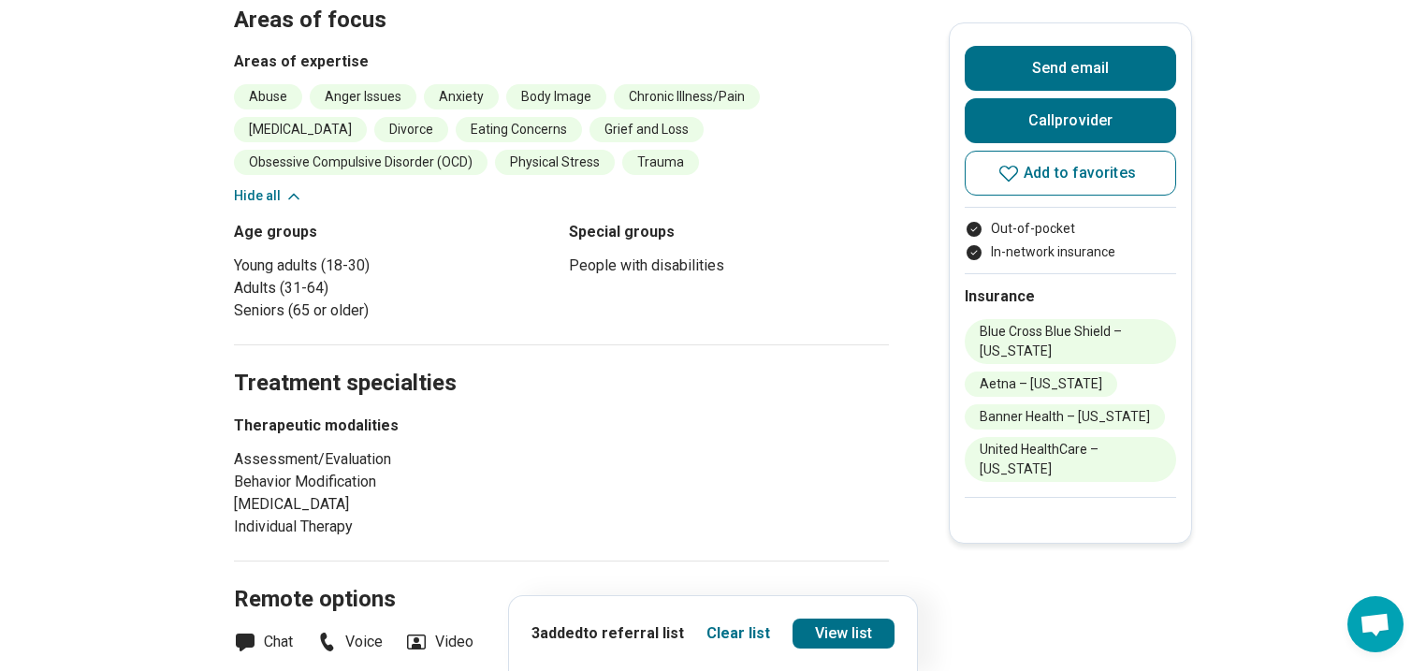
scroll to position [674, 0]
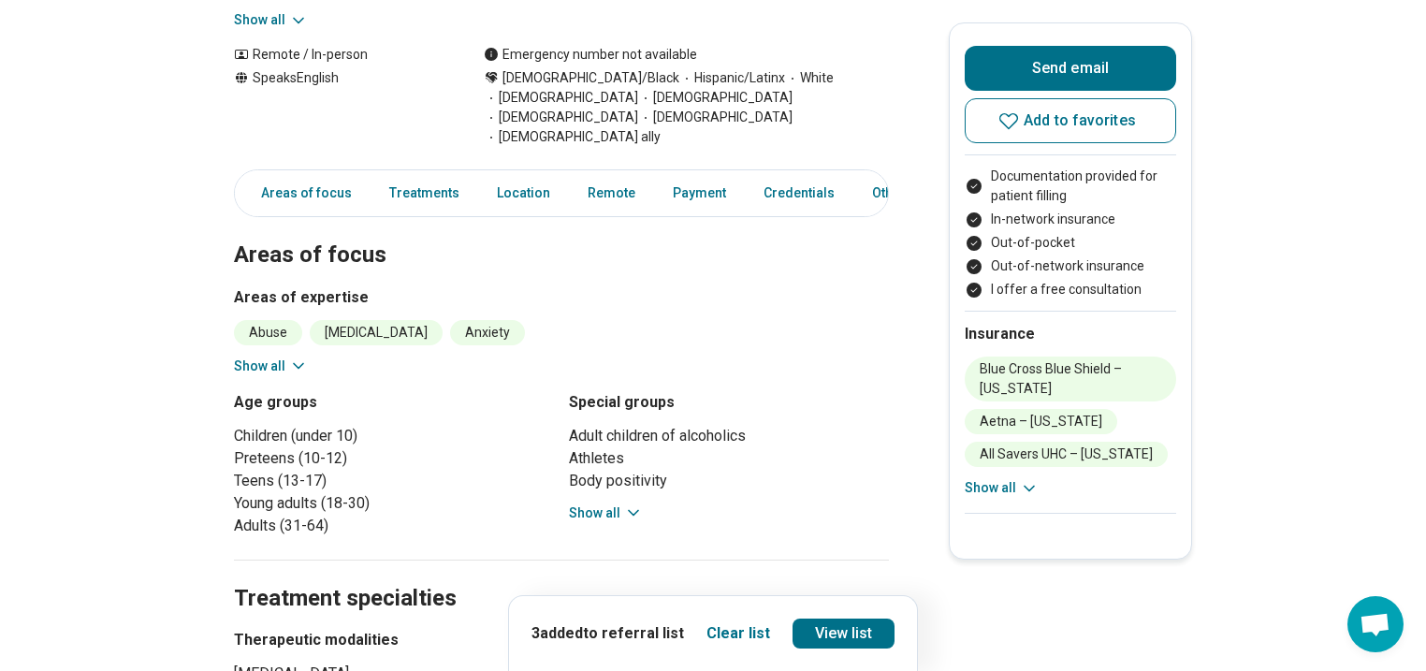
scroll to position [674, 0]
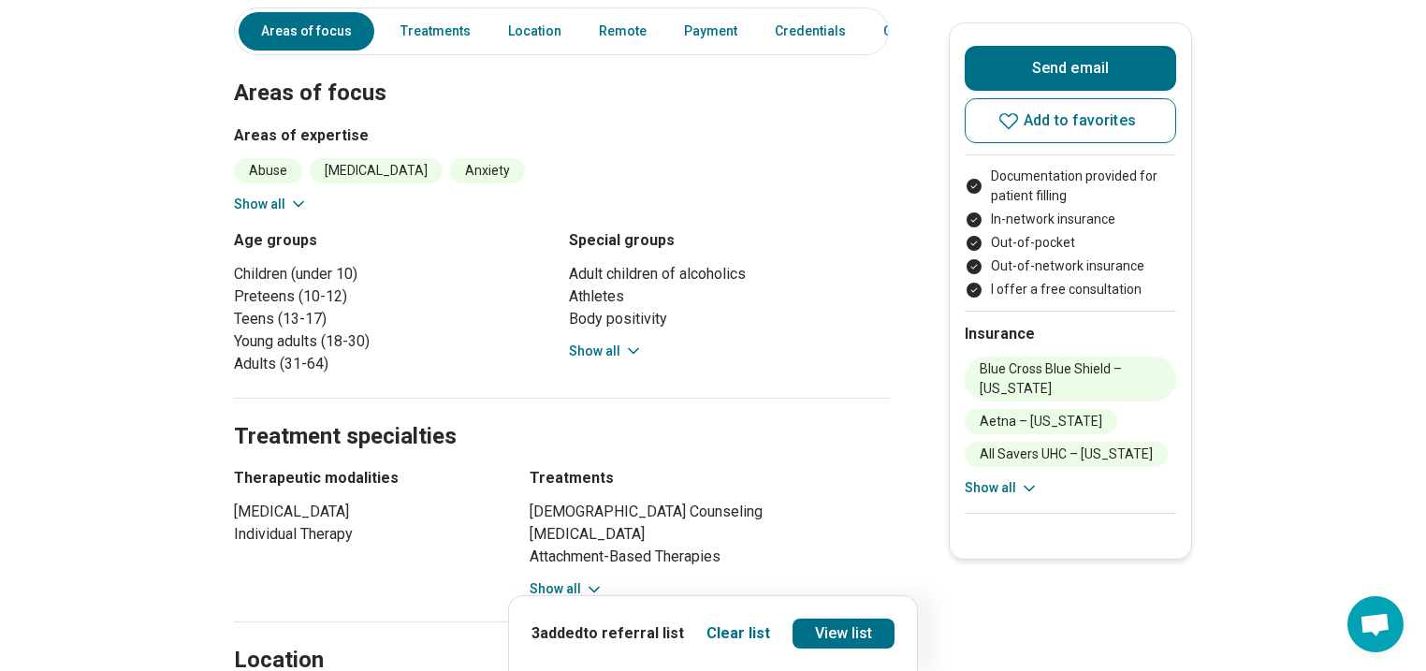
click at [292, 195] on icon at bounding box center [298, 204] width 19 height 19
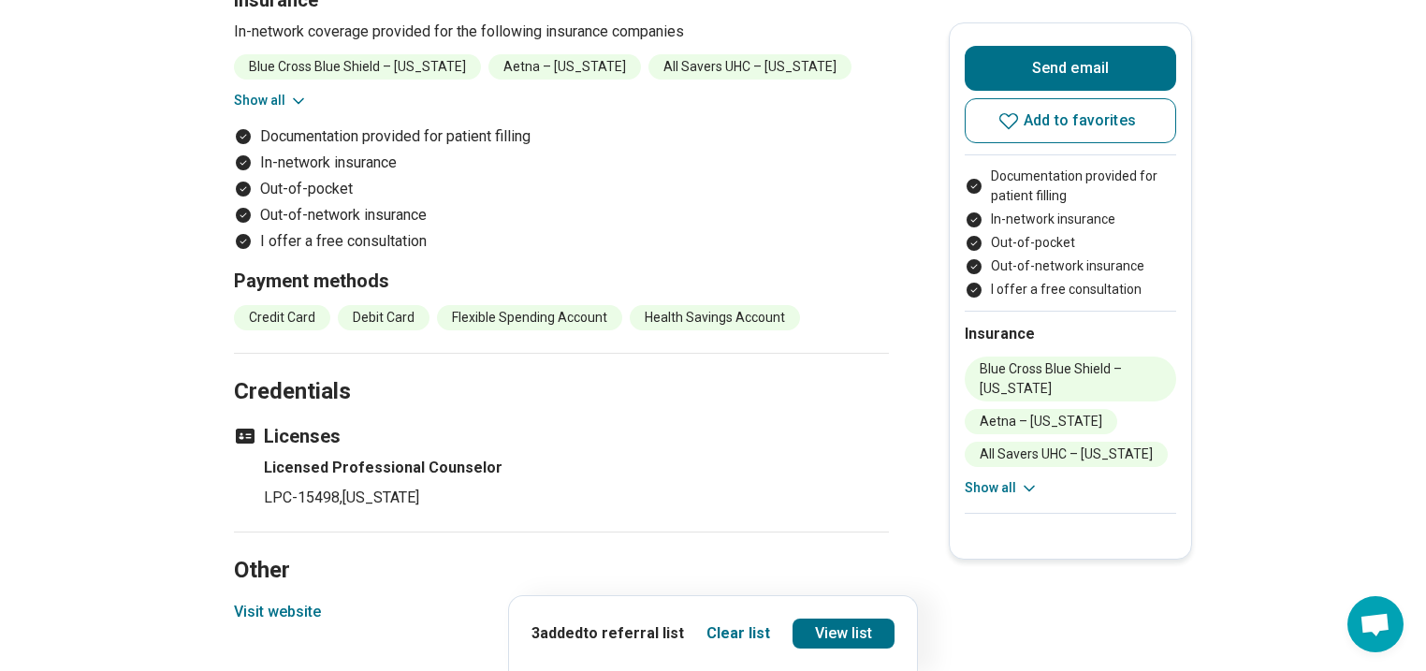
scroll to position [2396, 0]
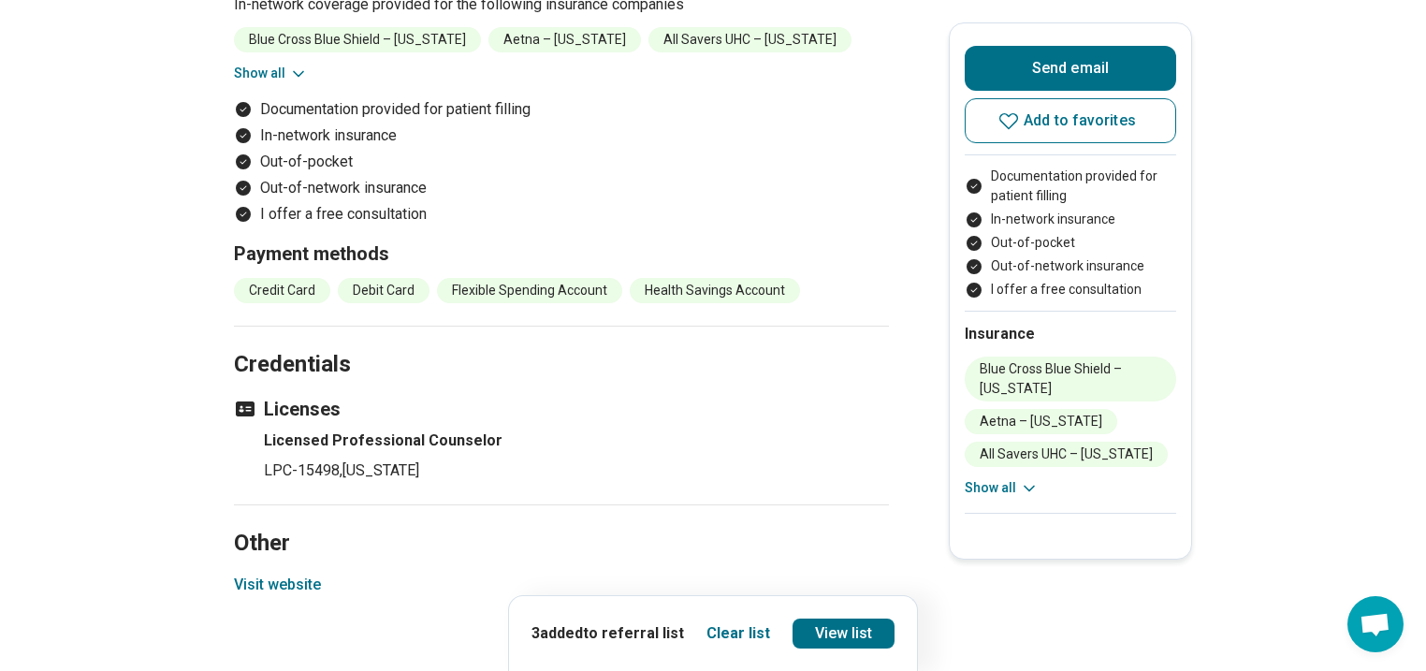
click at [314, 574] on button "Visit website" at bounding box center [277, 585] width 87 height 22
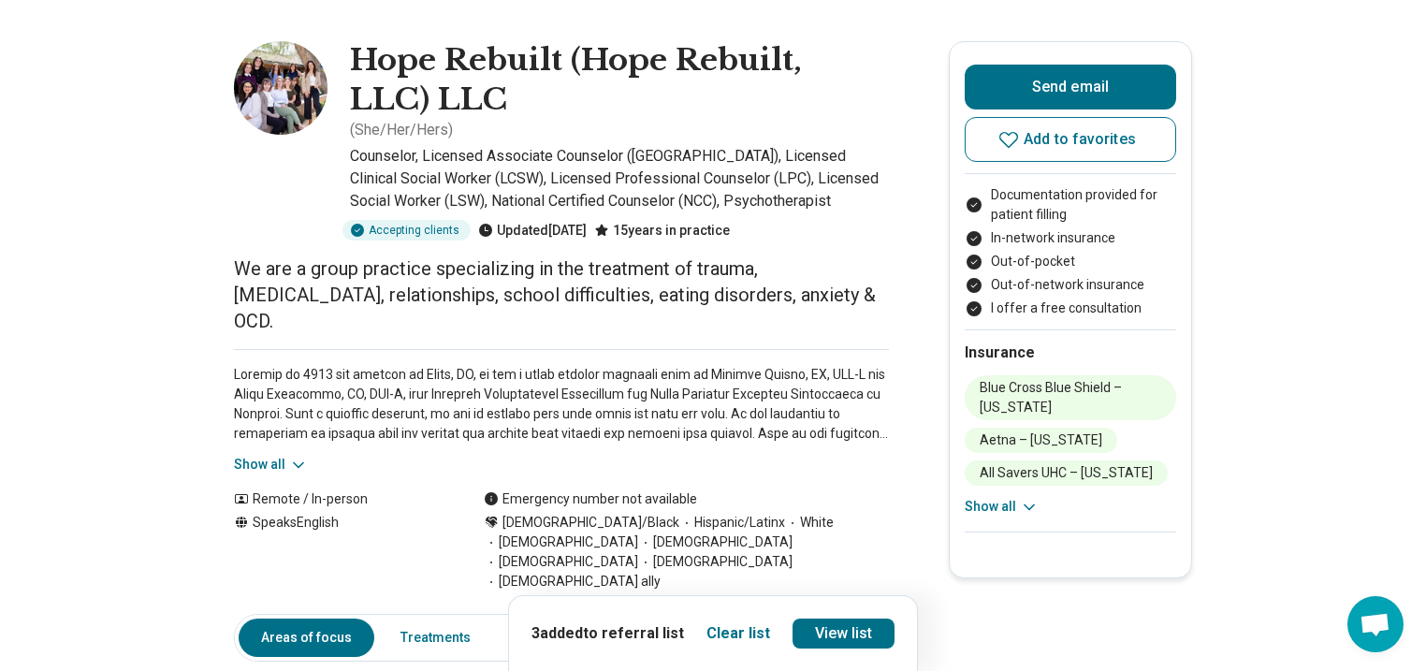
scroll to position [0, 0]
